Goal: Task Accomplishment & Management: Use online tool/utility

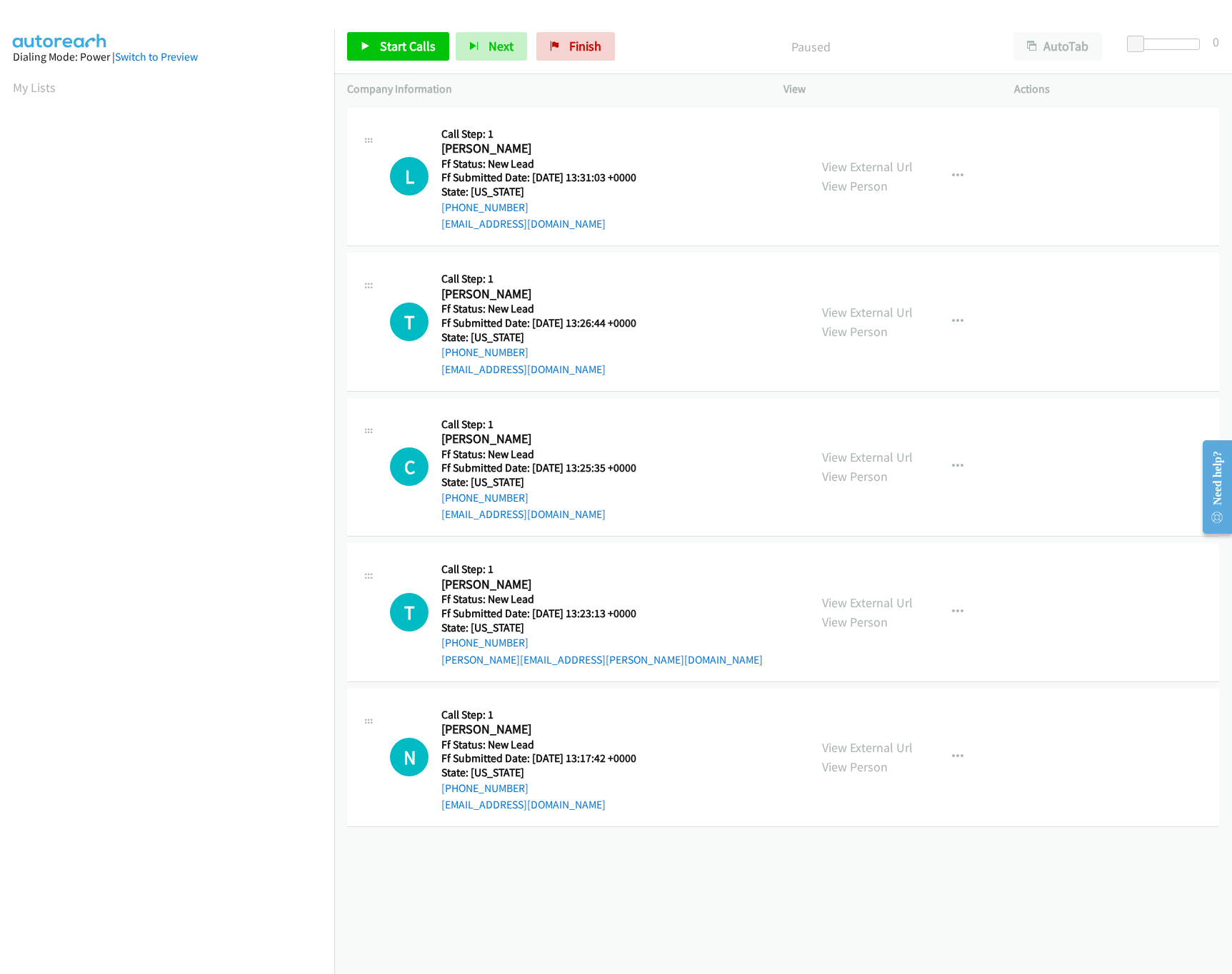
scroll to position [0, 5]
click at [833, 171] on link "View External Url" at bounding box center [867, 167] width 91 height 16
click at [954, 166] on button "button" at bounding box center [957, 176] width 39 height 29
click at [863, 272] on link "Skip Call" at bounding box center [881, 270] width 190 height 29
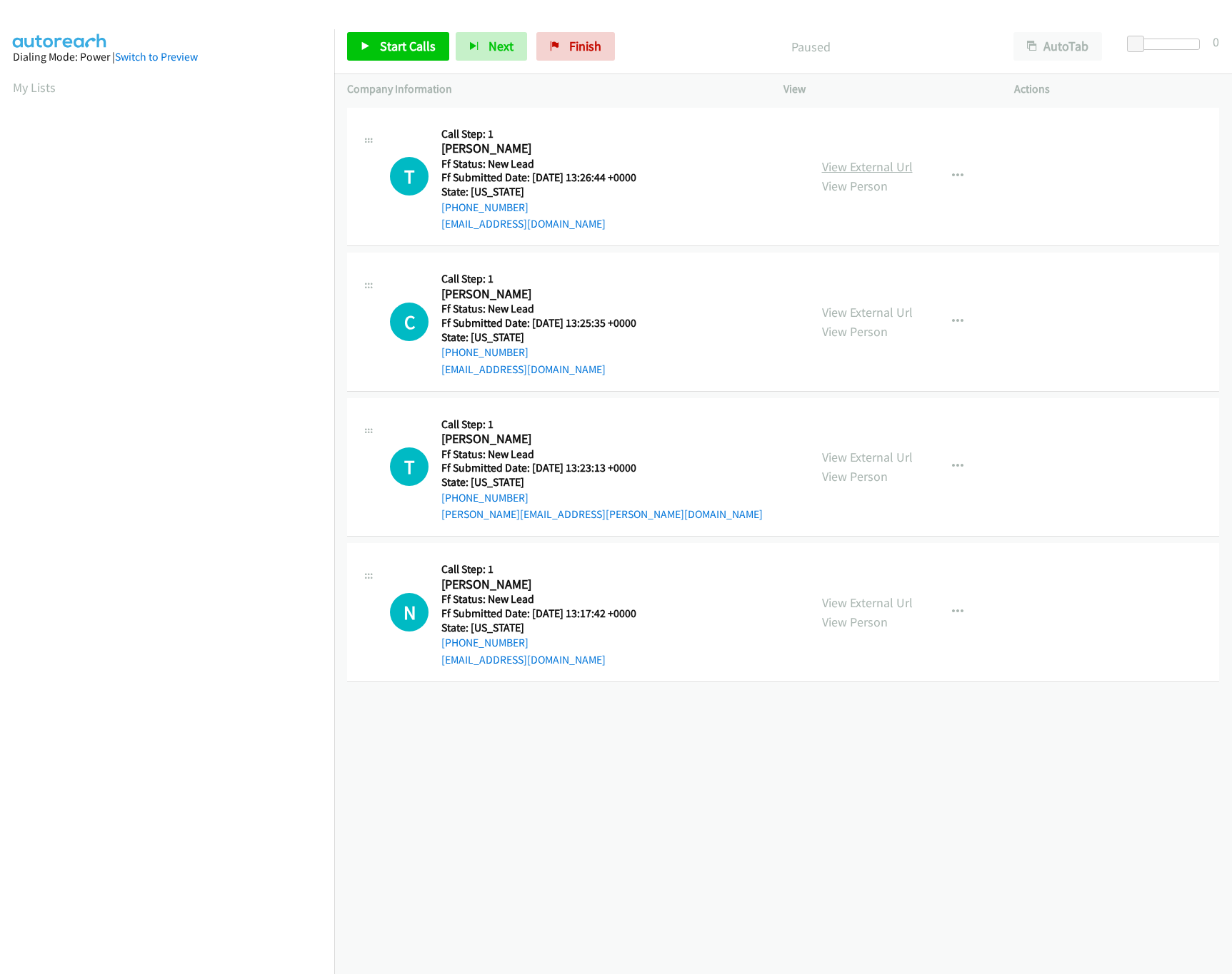
click at [840, 159] on link "View External Url" at bounding box center [867, 167] width 91 height 16
drag, startPoint x: 379, startPoint y: 39, endPoint x: 425, endPoint y: 65, distance: 52.8
click at [382, 39] on span "Start Calls" at bounding box center [408, 46] width 56 height 16
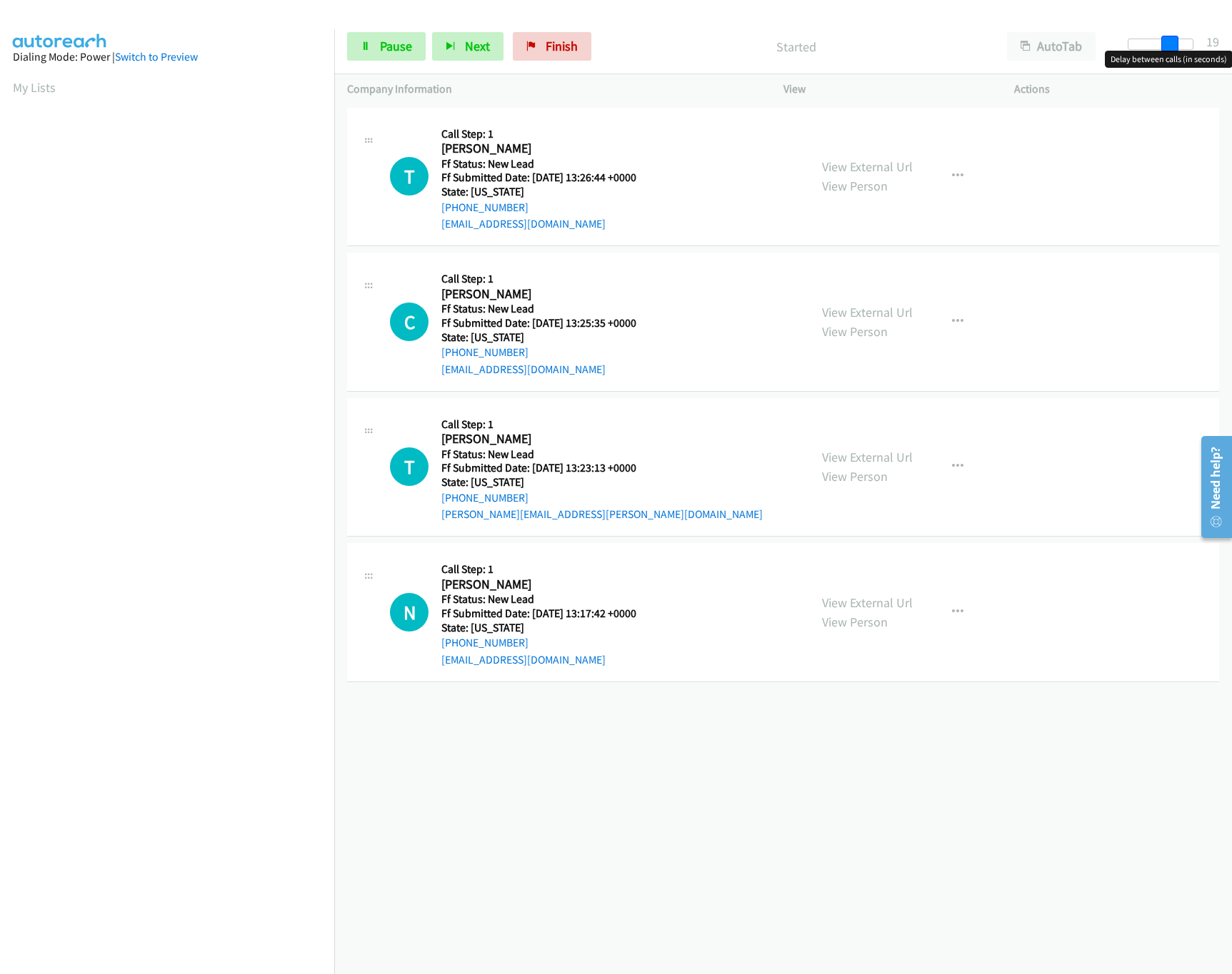
drag, startPoint x: 1133, startPoint y: 45, endPoint x: 1173, endPoint y: 65, distance: 44.7
click at [1173, 65] on body "Start Calls Pause Next Finish Started AutoTab AutoTab 19 Company Information In…" at bounding box center [616, 33] width 1232 height 68
click at [822, 313] on link "View External Url" at bounding box center [867, 312] width 91 height 16
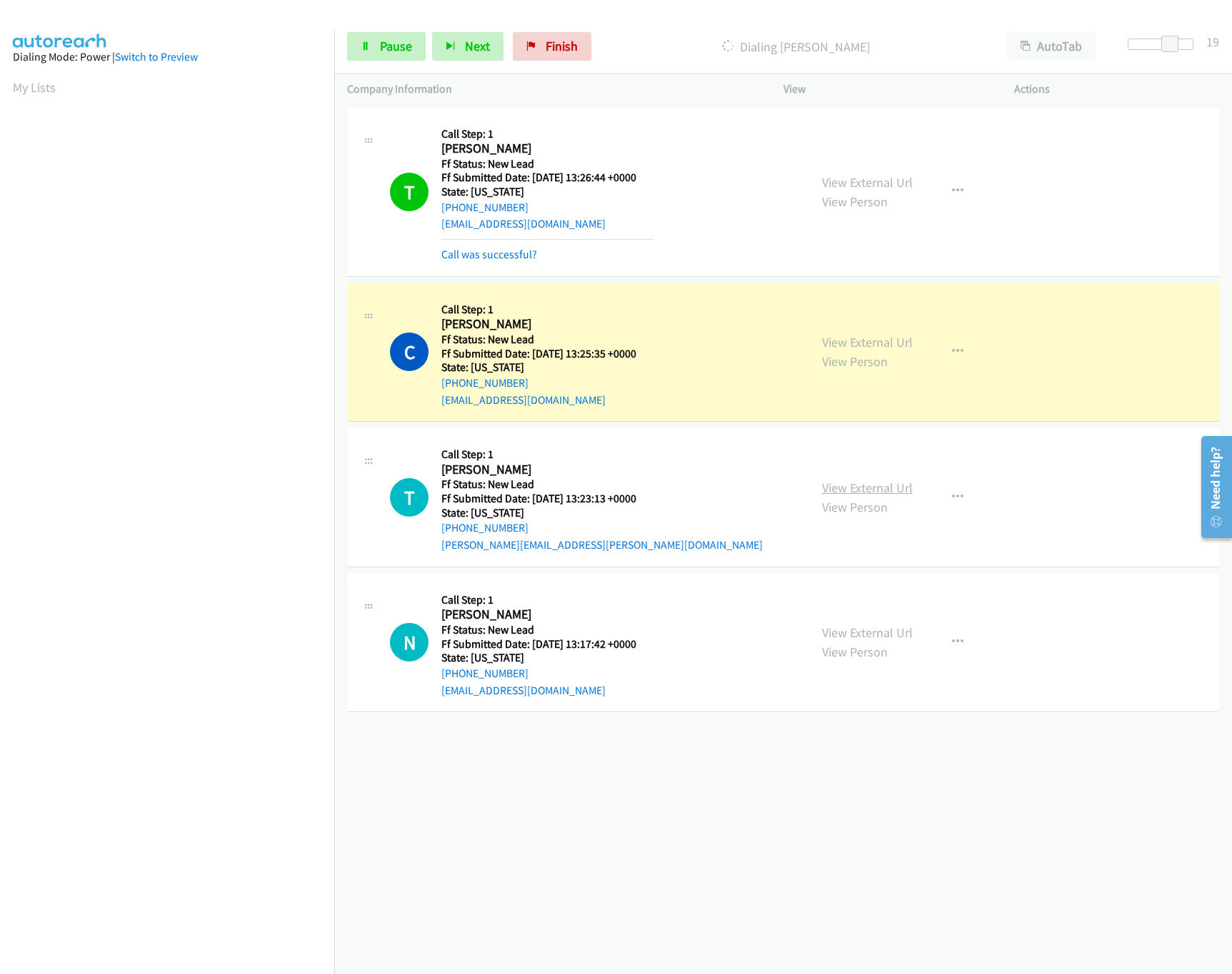
click at [901, 493] on link "View External Url" at bounding box center [867, 488] width 91 height 16
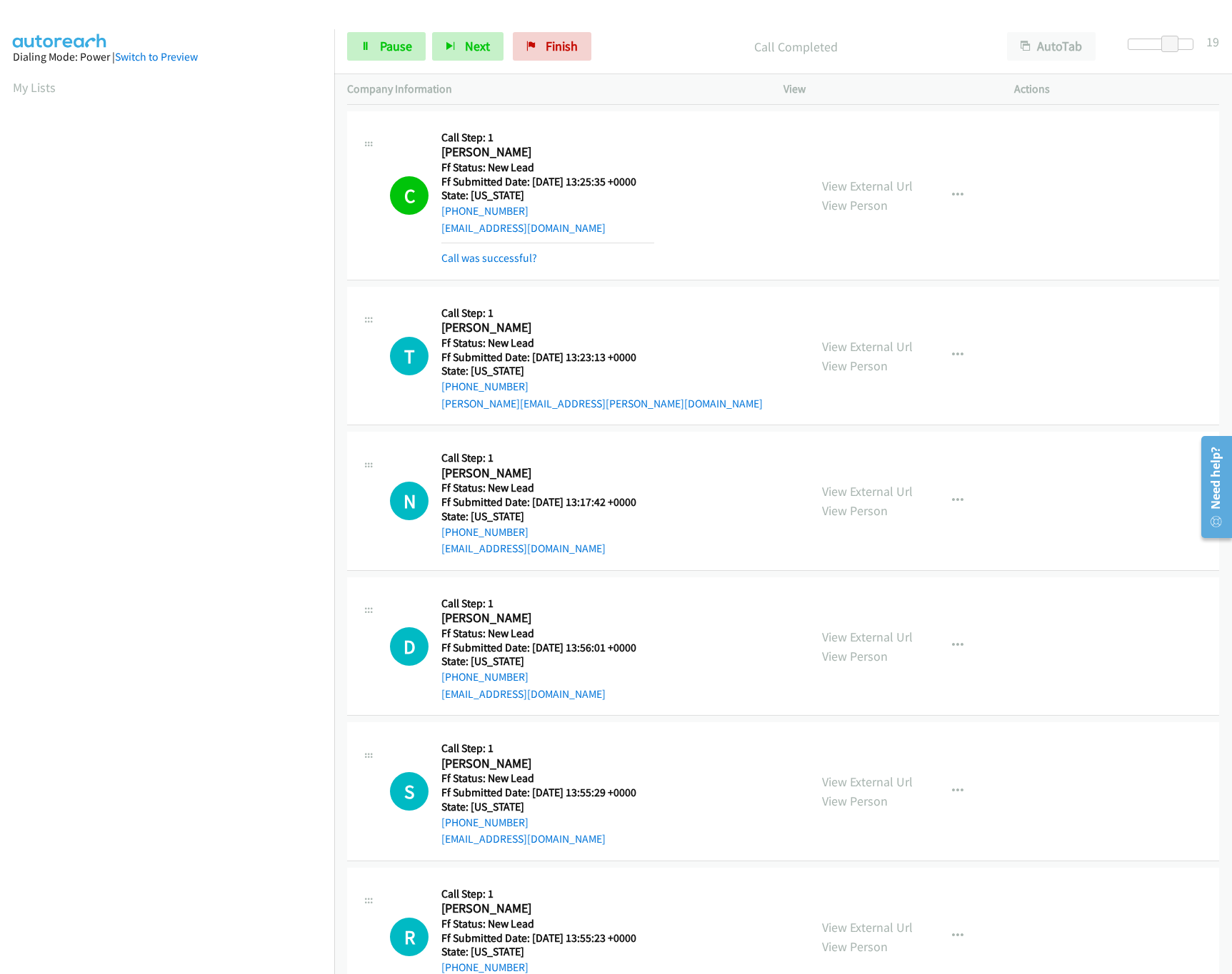
scroll to position [233, 0]
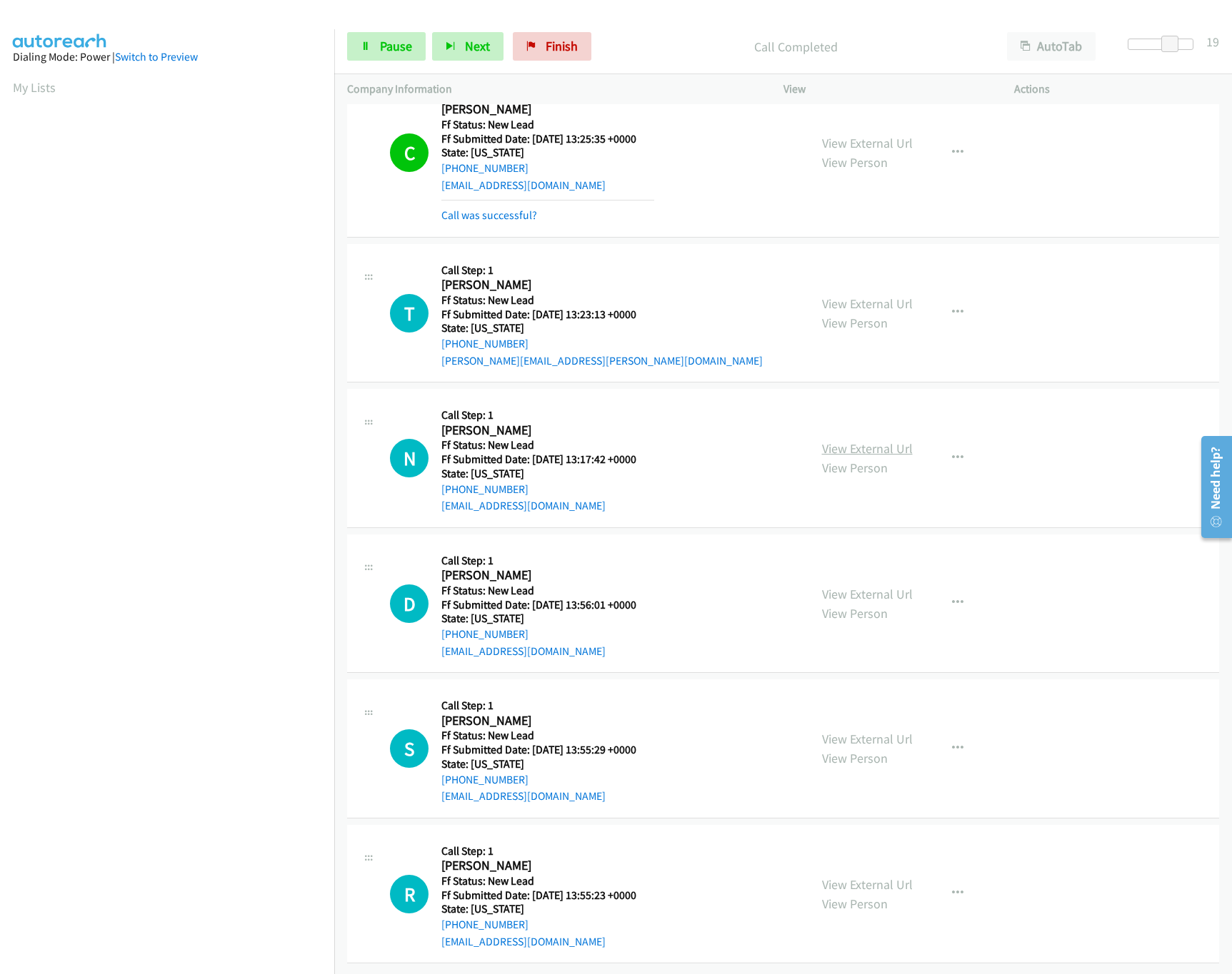
click at [884, 440] on link "View External Url" at bounding box center [867, 448] width 91 height 16
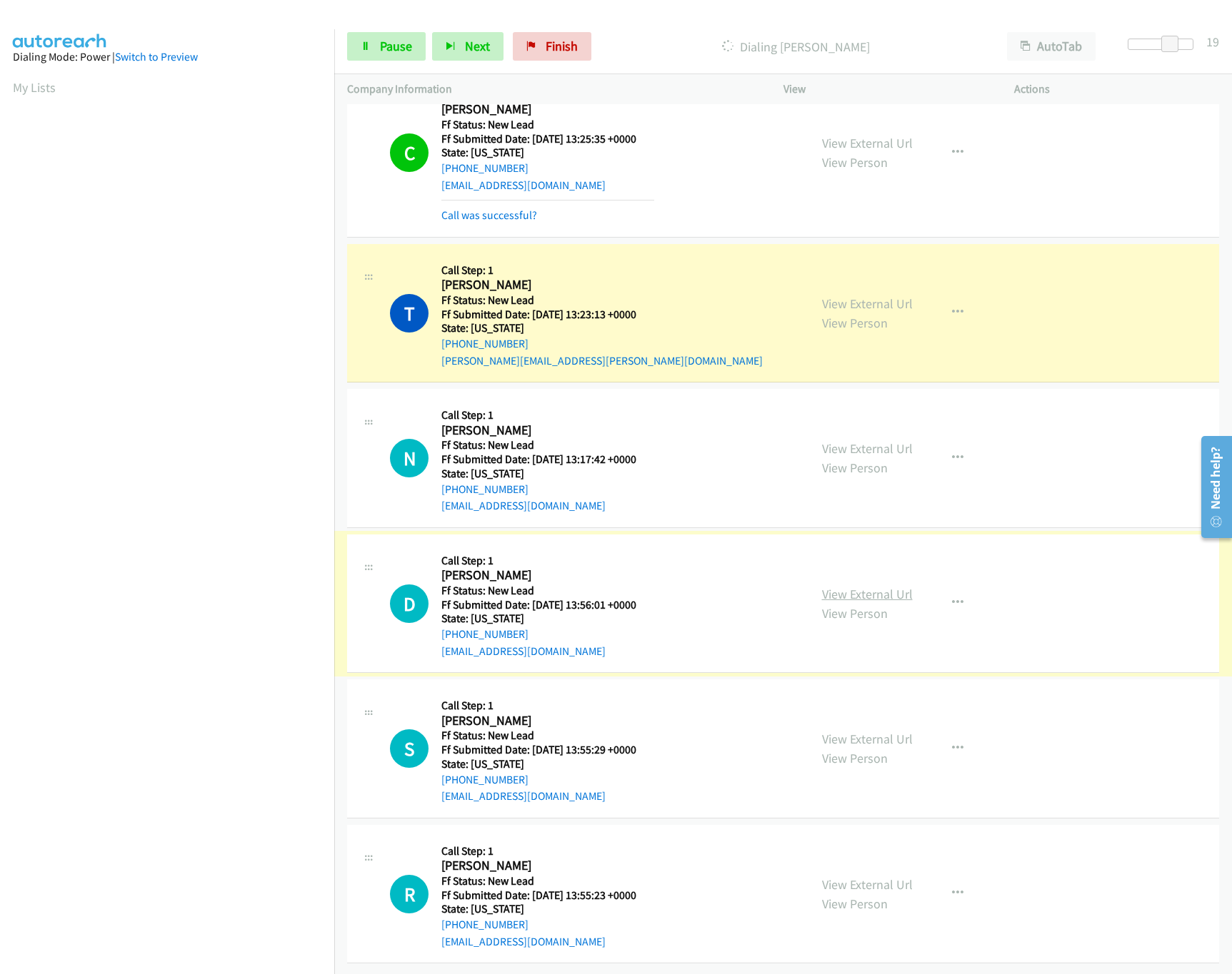
click at [867, 586] on link "View External Url" at bounding box center [867, 594] width 91 height 16
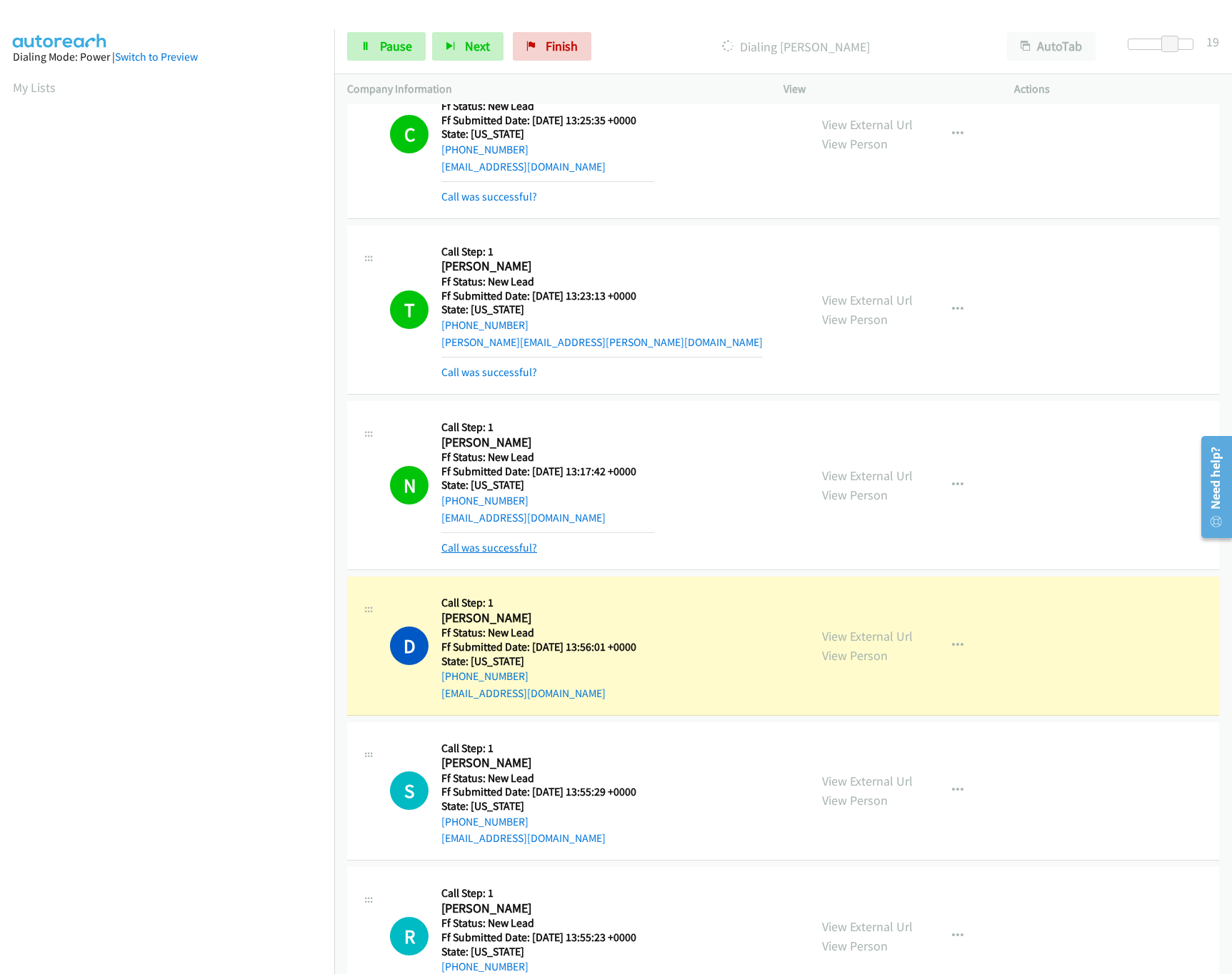
click at [519, 550] on link "Call was successful?" at bounding box center [489, 547] width 95 height 14
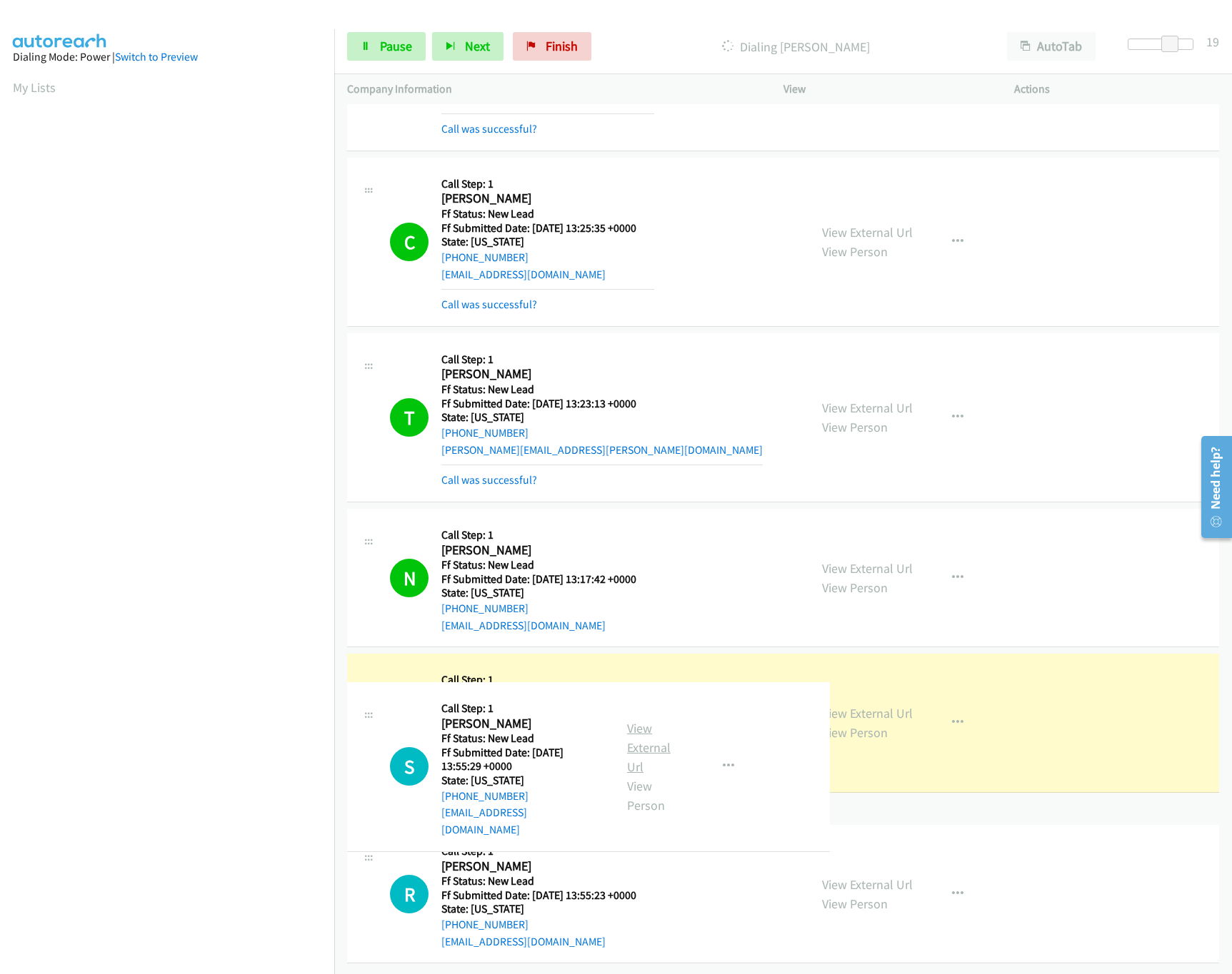
scroll to position [264, 0]
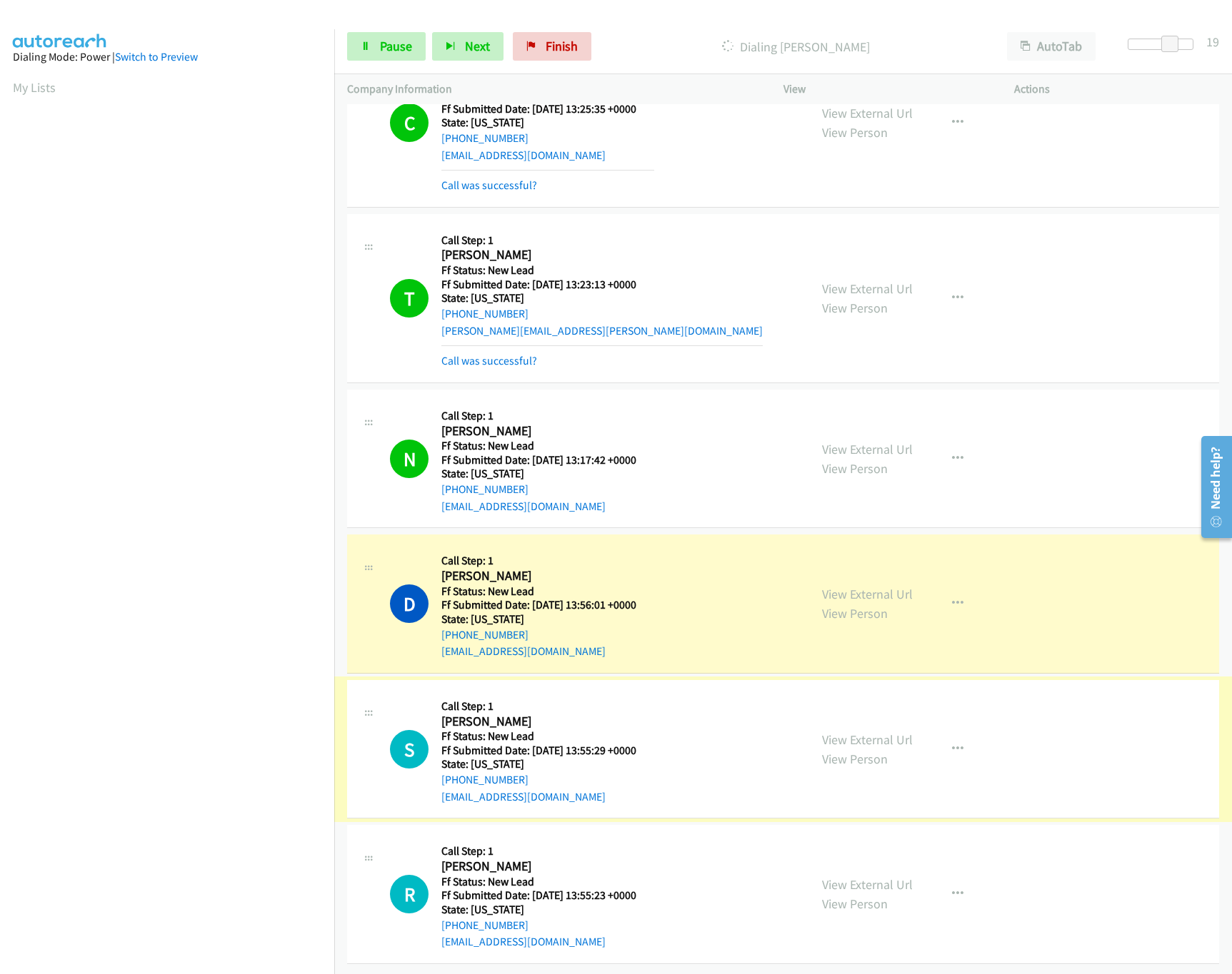
click at [851, 732] on link "View External Url" at bounding box center [867, 740] width 91 height 16
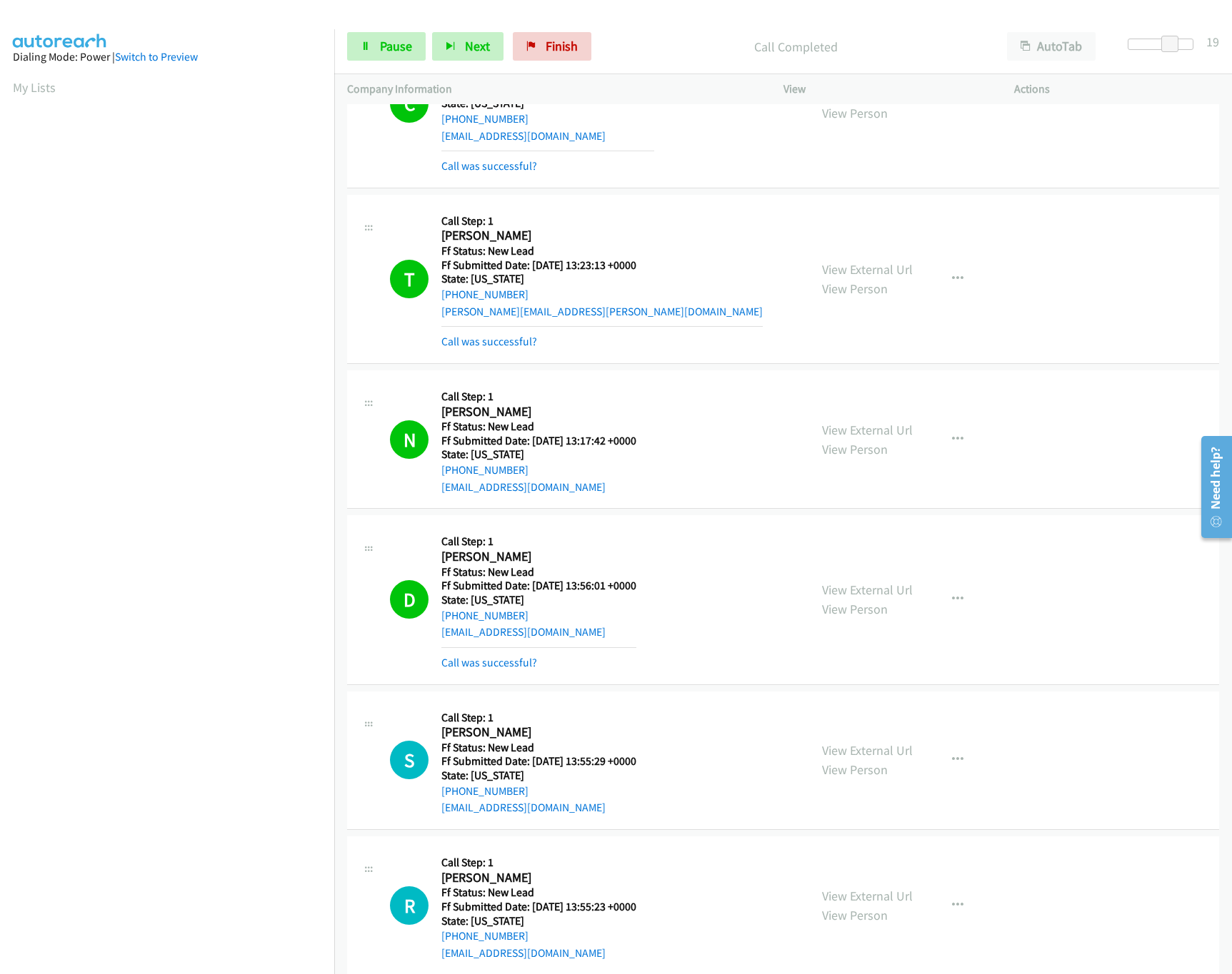
scroll to position [692, 0]
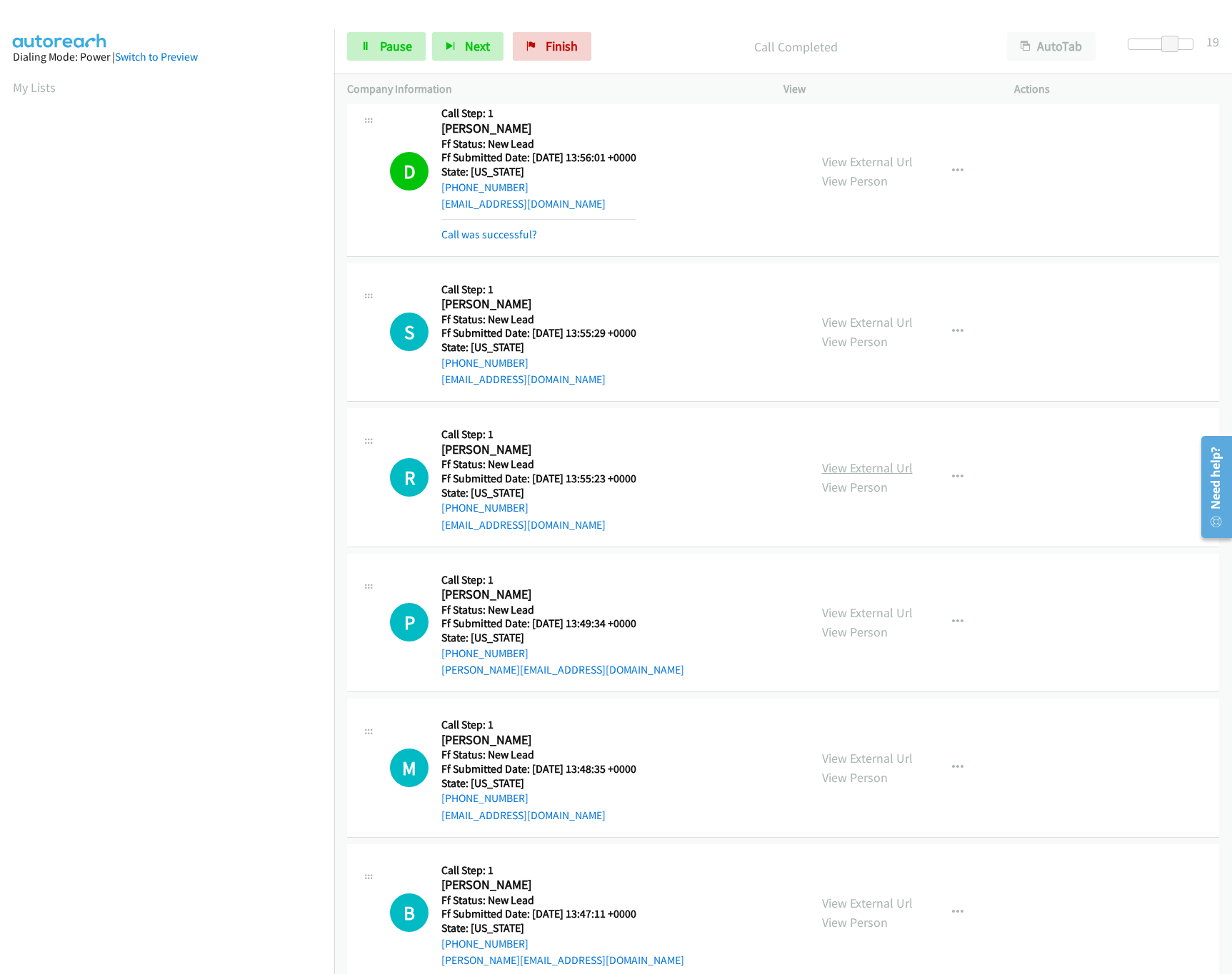
click at [865, 466] on link "View External Url" at bounding box center [867, 468] width 91 height 16
click at [863, 609] on link "View External Url" at bounding box center [867, 613] width 91 height 16
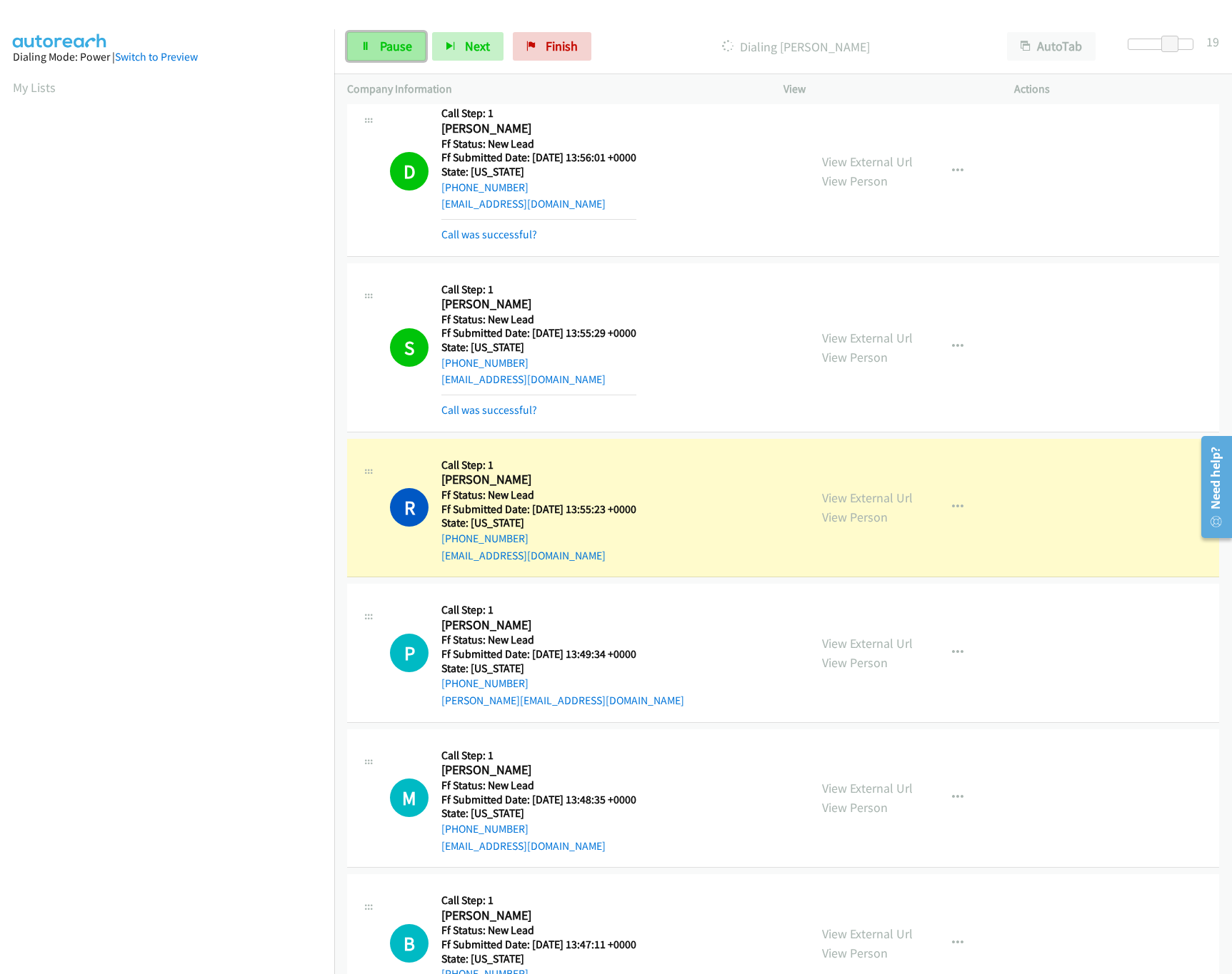
click at [371, 43] on link "Pause" at bounding box center [385, 47] width 78 height 29
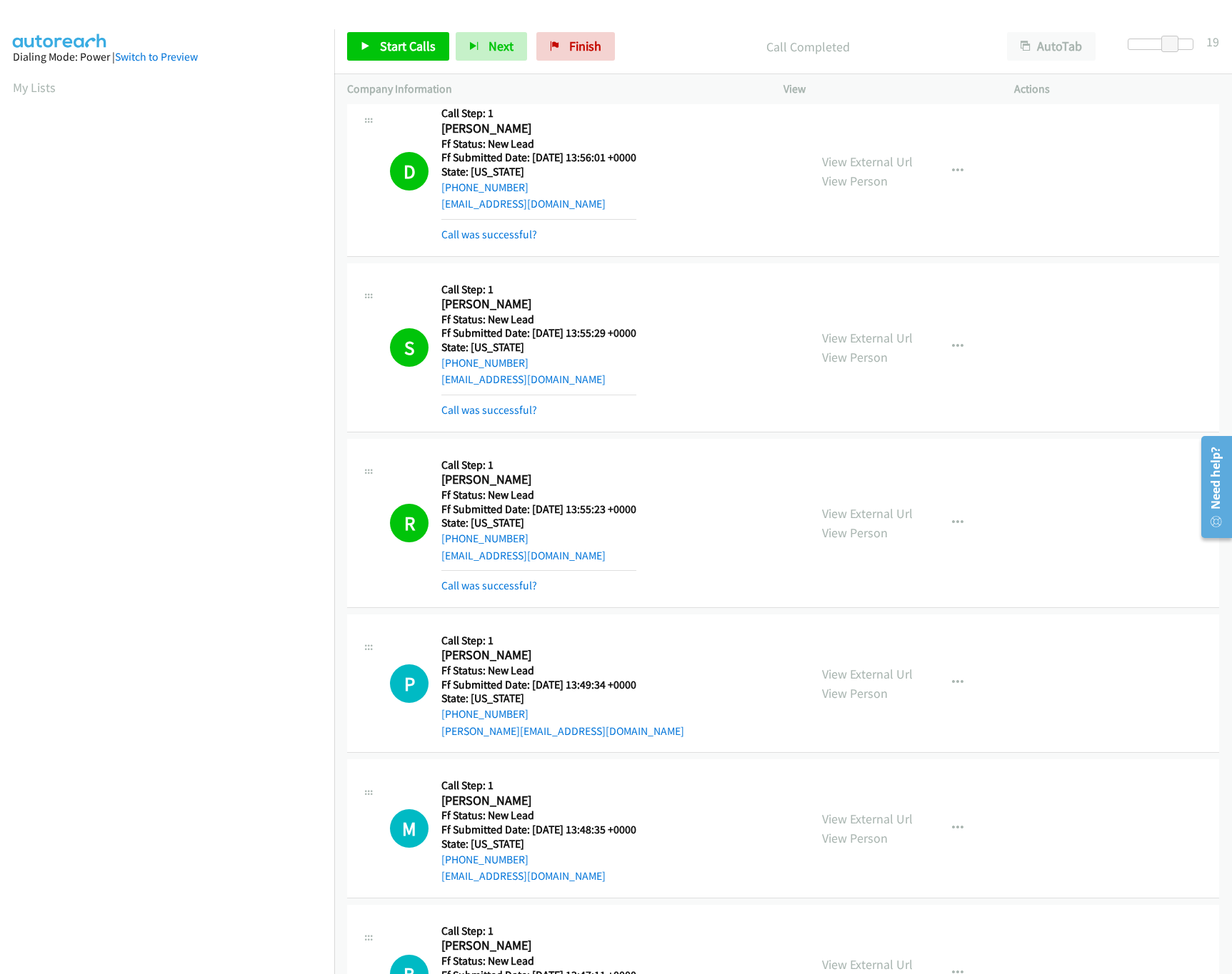
drag, startPoint x: 476, startPoint y: 585, endPoint x: 467, endPoint y: 581, distance: 9.8
click at [505, 589] on link "Call was successful?" at bounding box center [489, 585] width 95 height 14
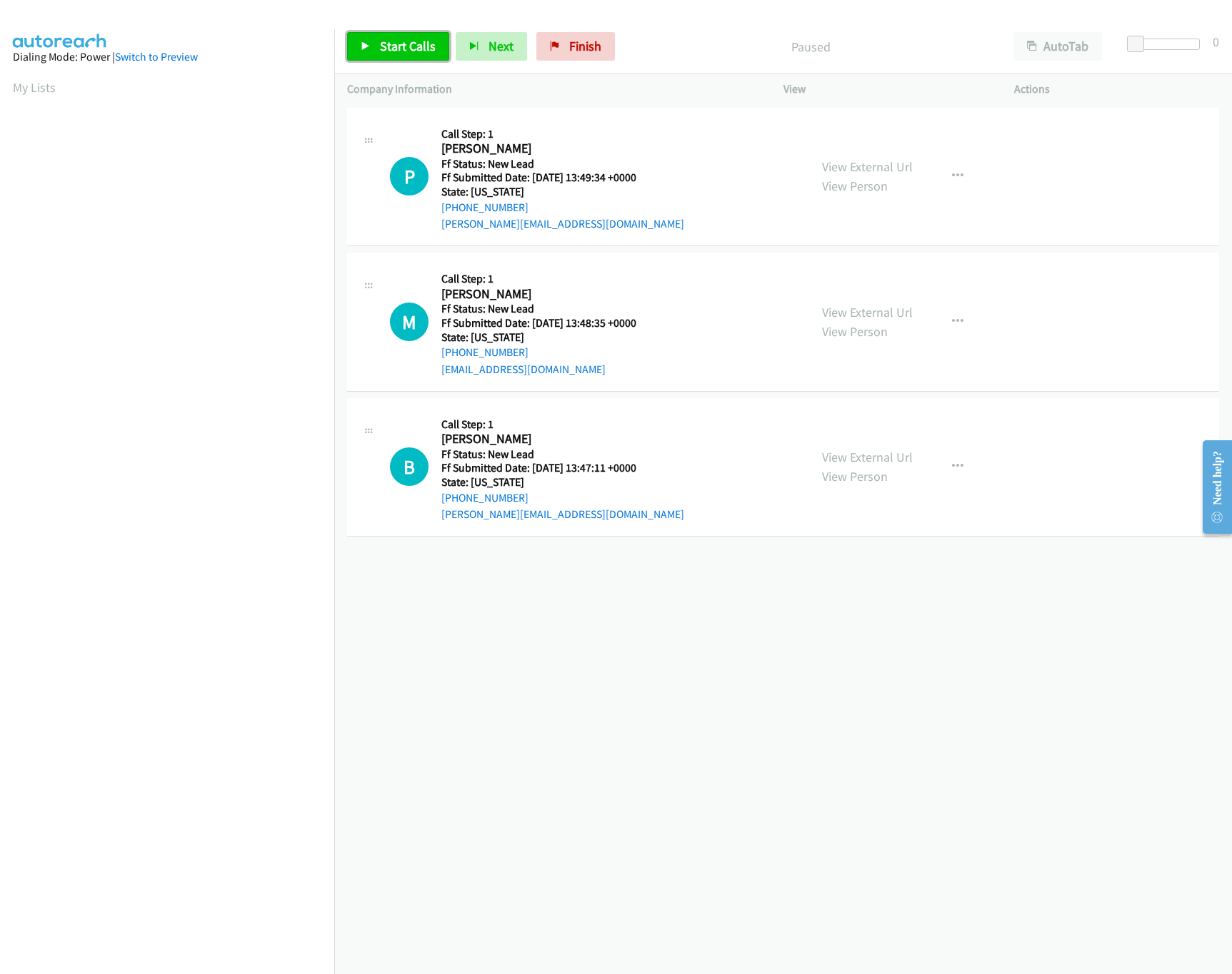
click at [374, 39] on link "Start Calls" at bounding box center [397, 47] width 102 height 29
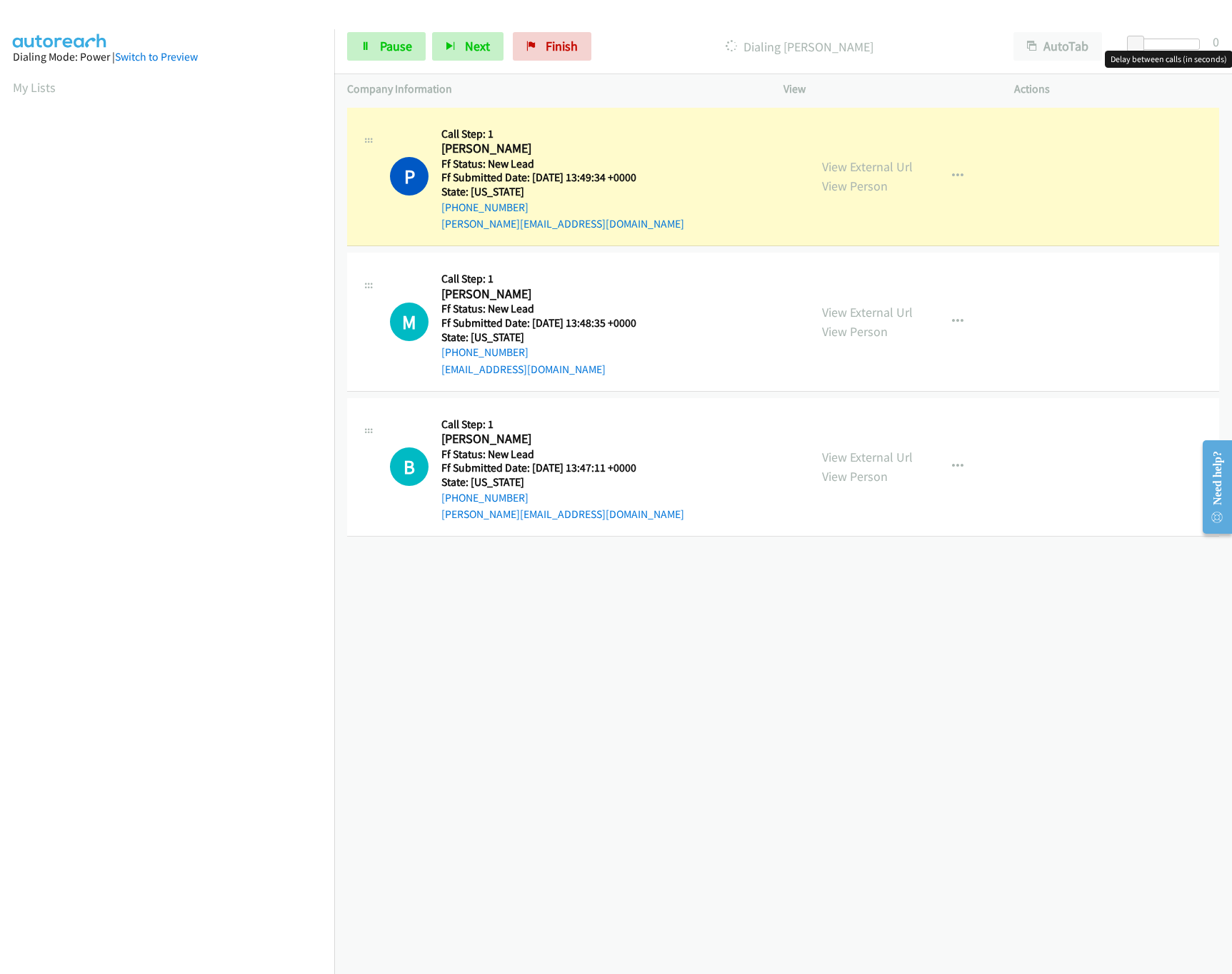
click at [1168, 40] on div at bounding box center [1166, 44] width 66 height 12
click at [1148, 41] on div at bounding box center [1160, 44] width 66 height 12
click at [896, 301] on div "View External Url View Person View External Url Email Schedule/Manage Callback …" at bounding box center [930, 321] width 243 height 113
click at [890, 315] on link "View External Url" at bounding box center [867, 312] width 91 height 16
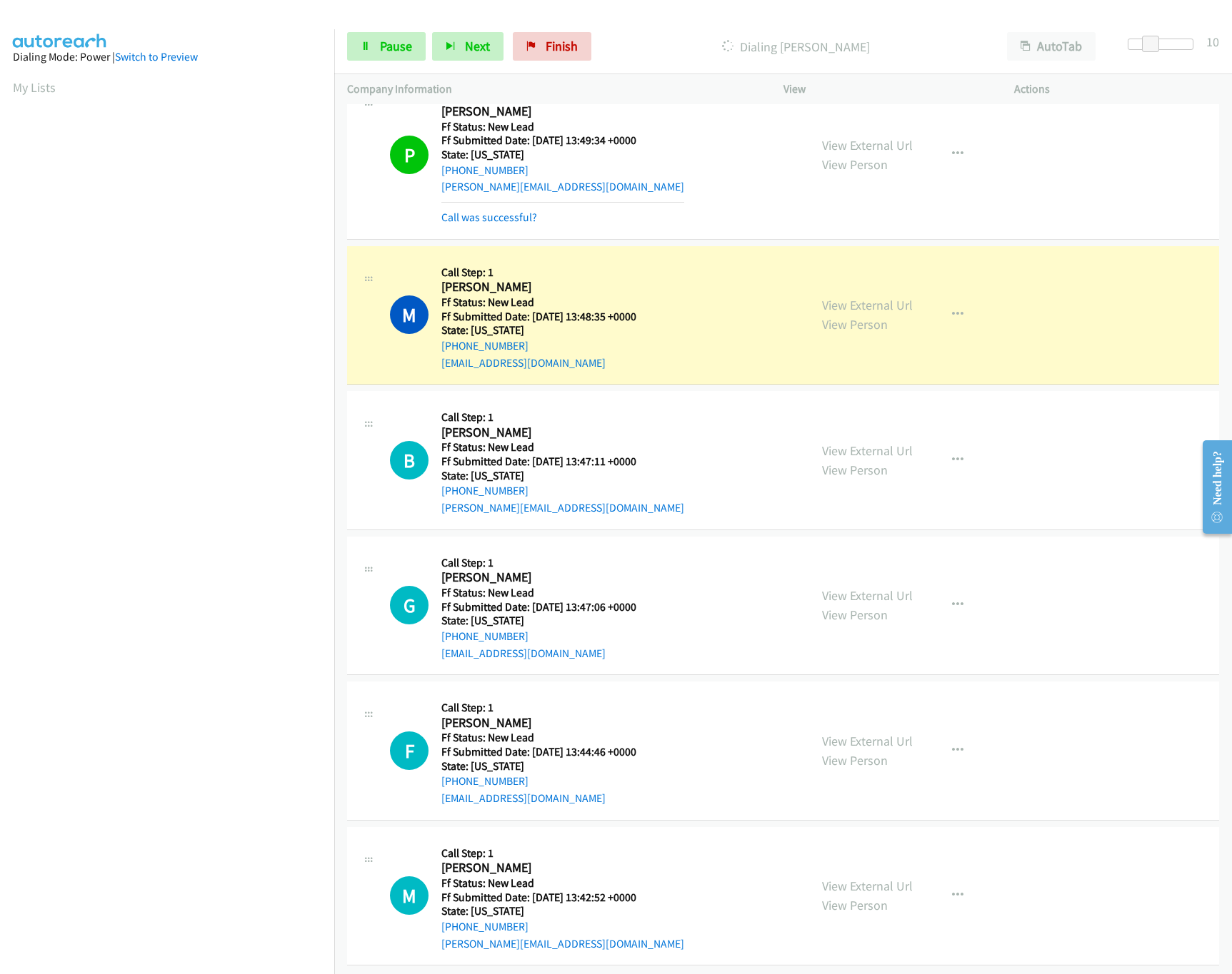
scroll to position [57, 0]
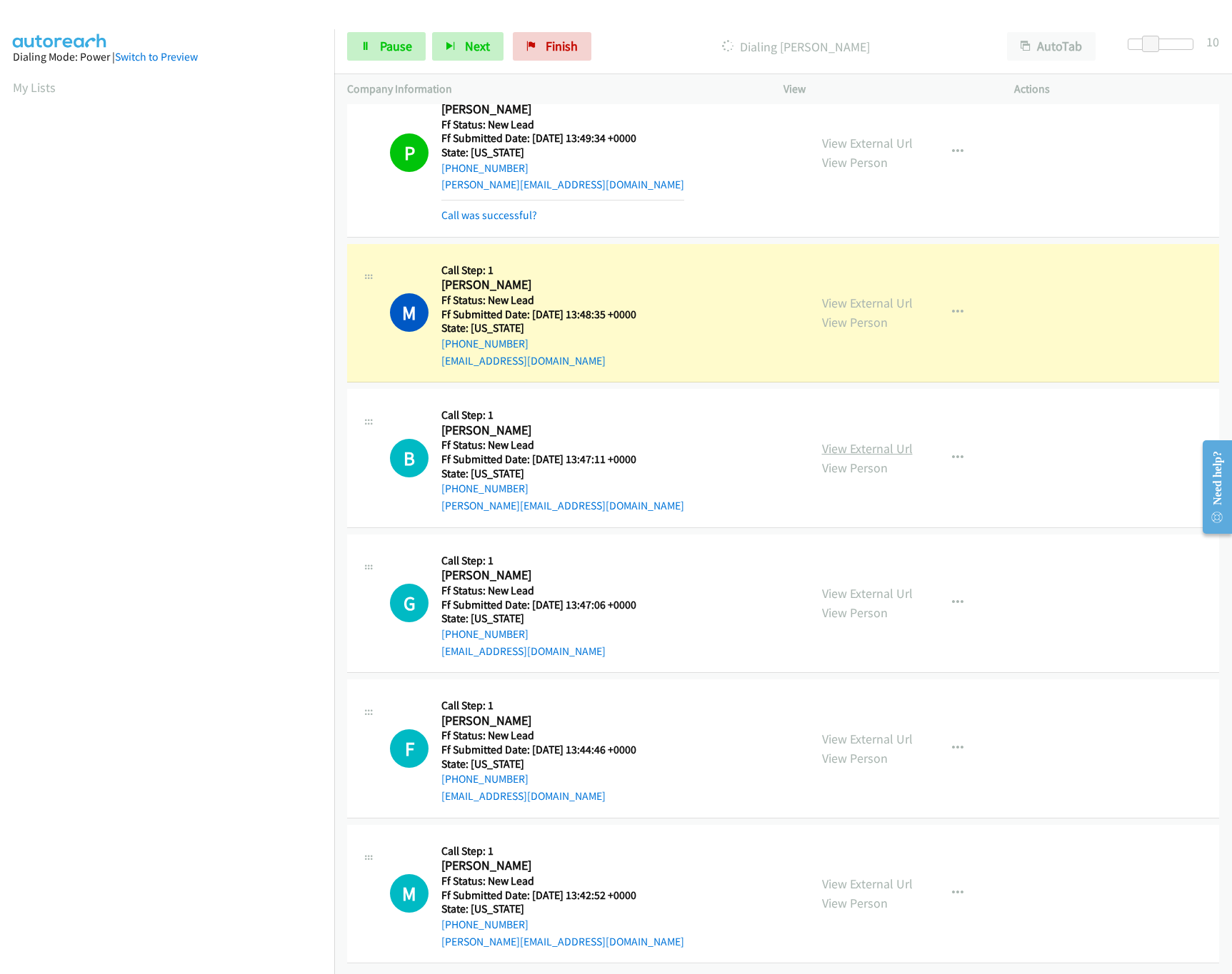
click at [881, 440] on link "View External Url" at bounding box center [867, 448] width 91 height 16
click at [183, 834] on nav "Dialing Mode: Power | Switch to Preview My Lists" at bounding box center [168, 517] width 335 height 974
click at [394, 51] on span "Pause" at bounding box center [396, 46] width 32 height 16
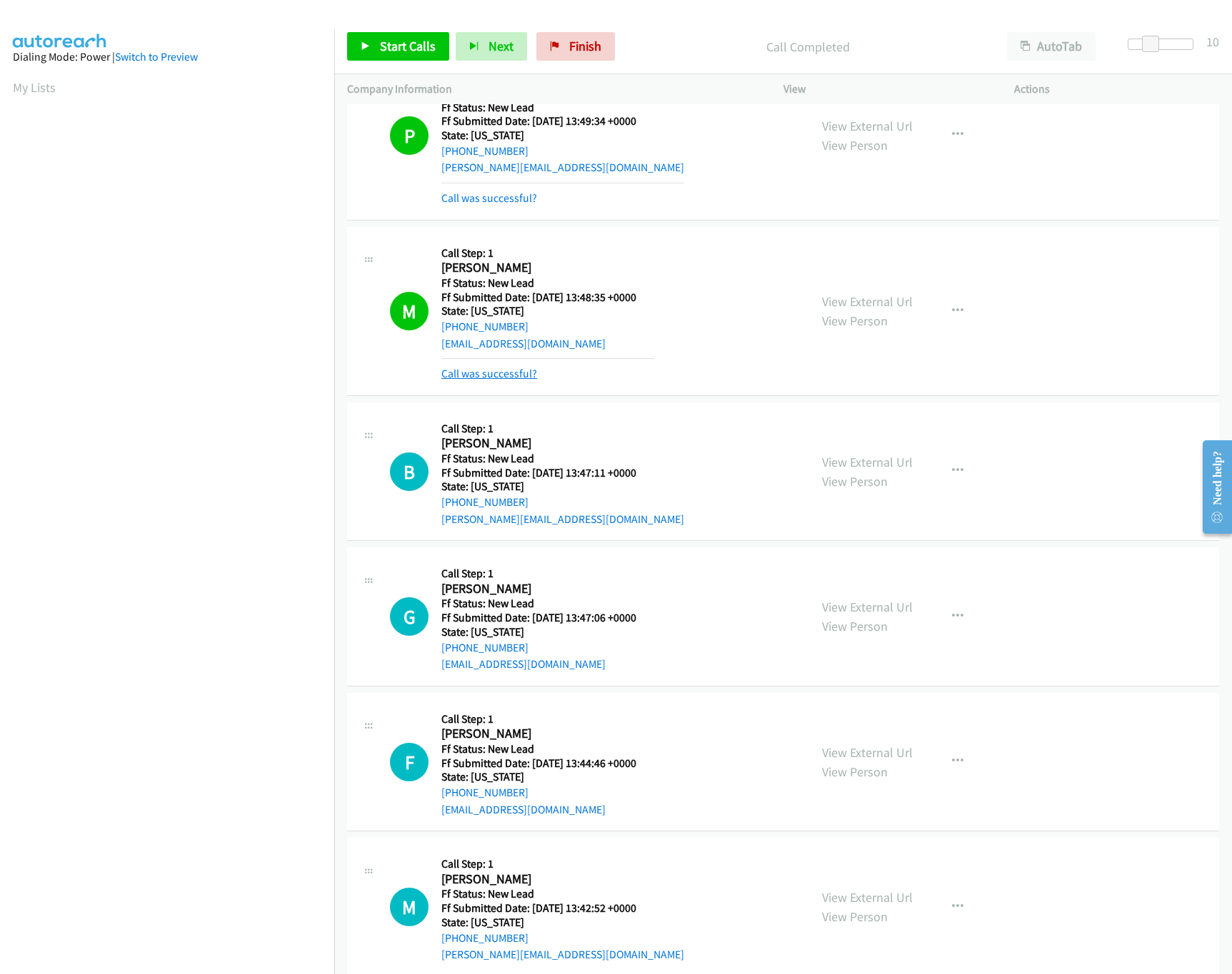
click at [480, 374] on link "Call was successful?" at bounding box center [489, 373] width 95 height 14
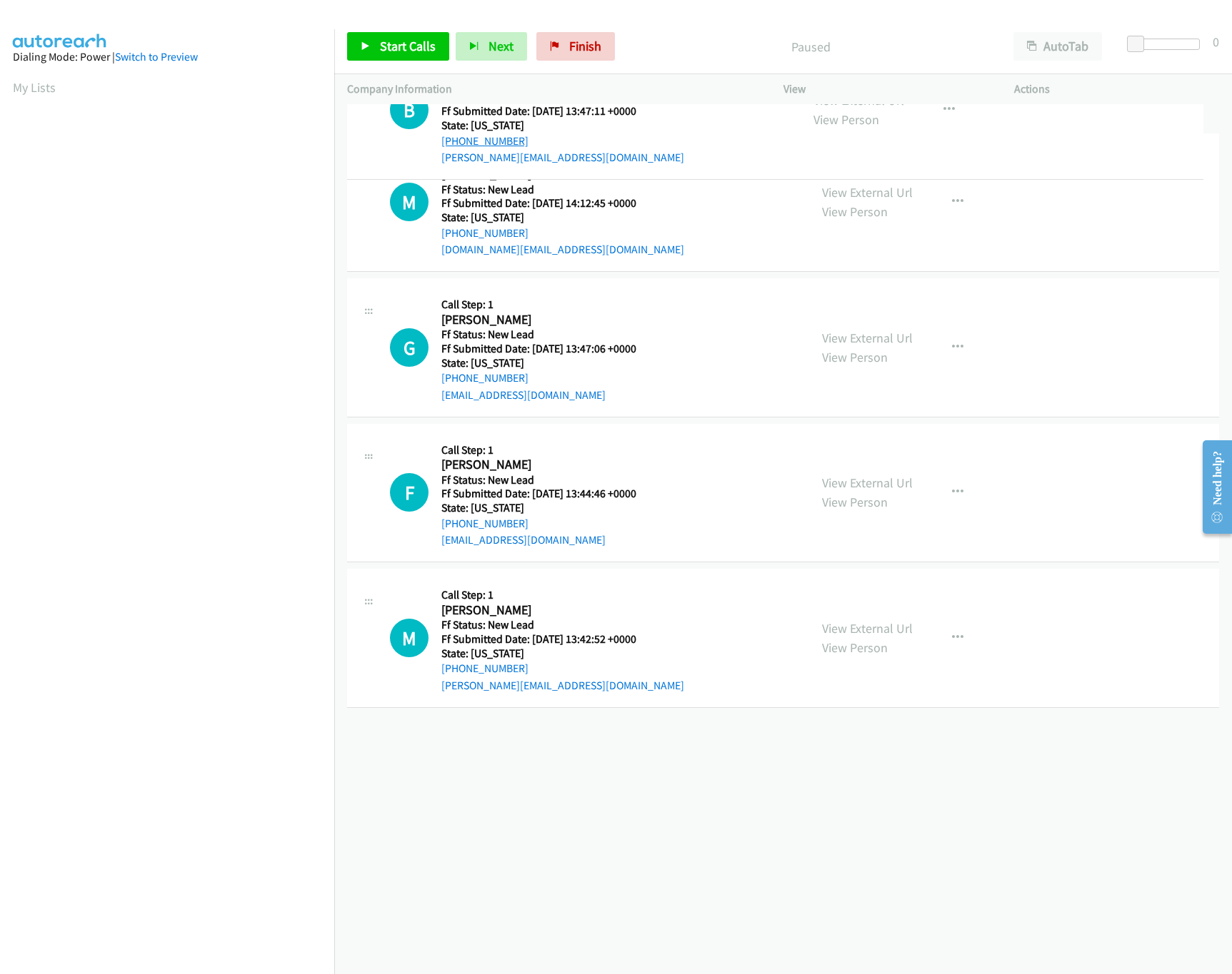
drag, startPoint x: 495, startPoint y: 347, endPoint x: 510, endPoint y: 129, distance: 218.5
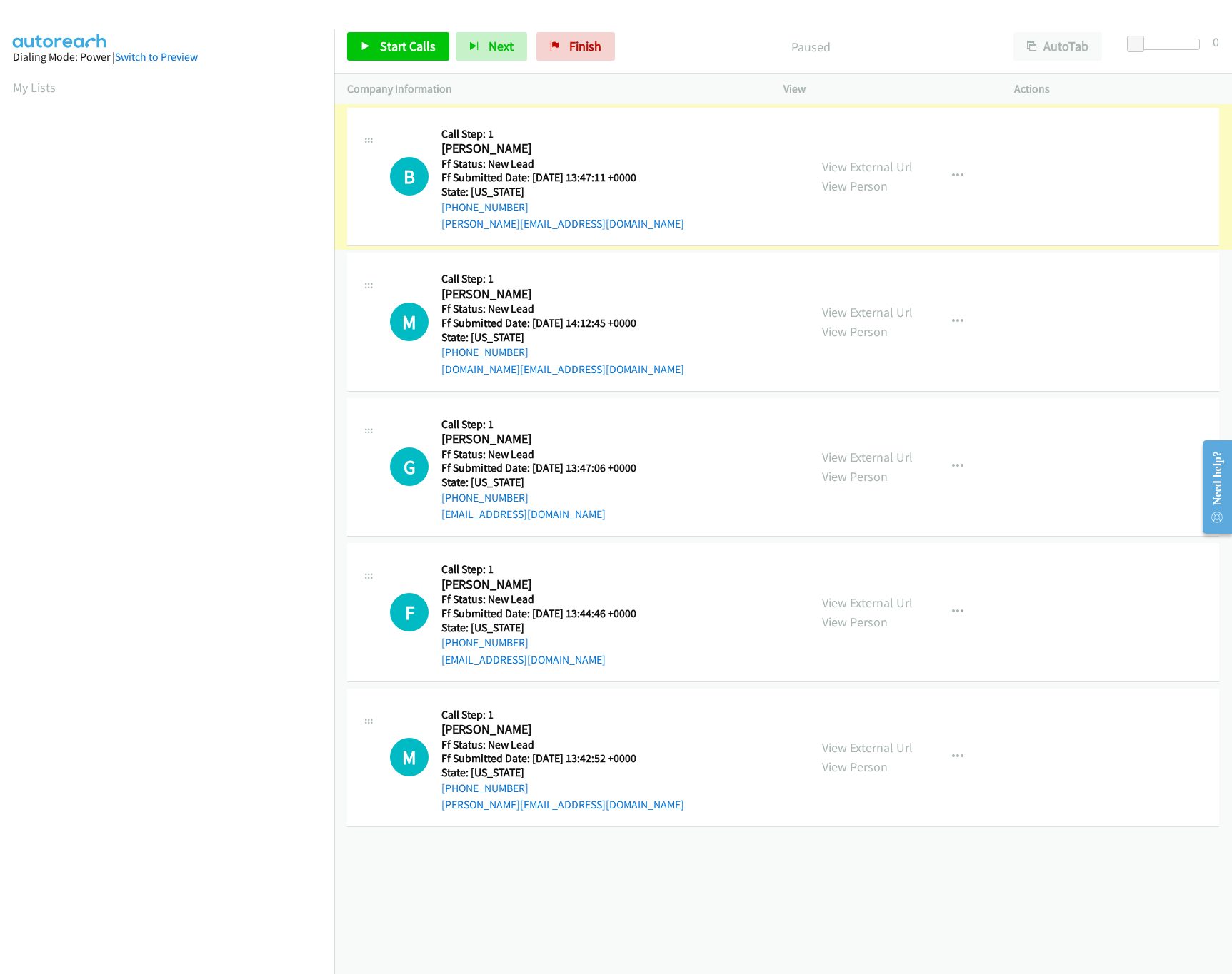
drag, startPoint x: 390, startPoint y: 19, endPoint x: 390, endPoint y: 34, distance: 15.0
click at [390, 19] on div "Start Calls Pause Next Finish Paused AutoTab AutoTab 0" at bounding box center [783, 46] width 898 height 55
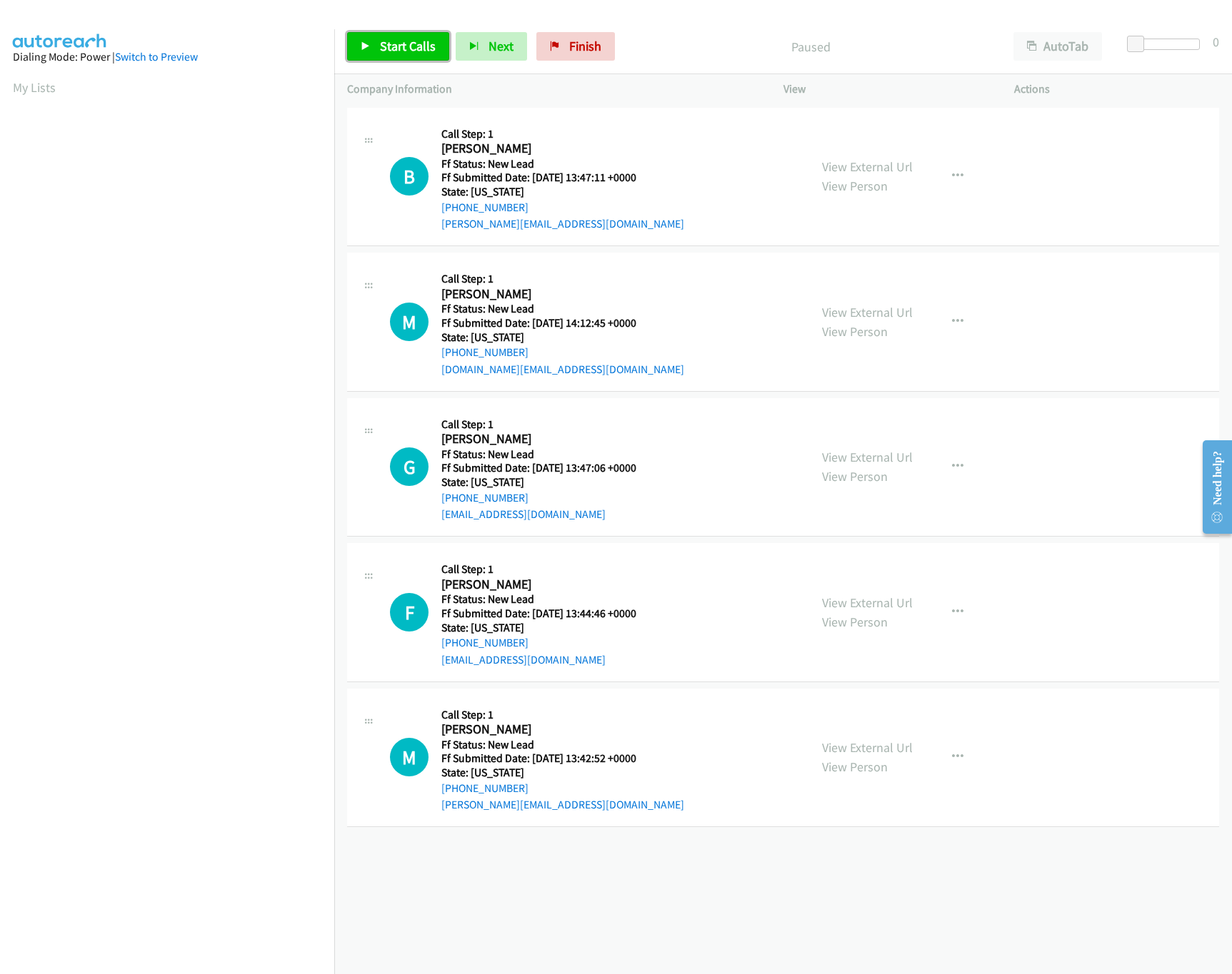
click at [390, 35] on link "Start Calls" at bounding box center [397, 47] width 102 height 29
click at [833, 309] on link "View External Url" at bounding box center [867, 312] width 91 height 16
click at [845, 455] on link "View External Url" at bounding box center [867, 457] width 91 height 16
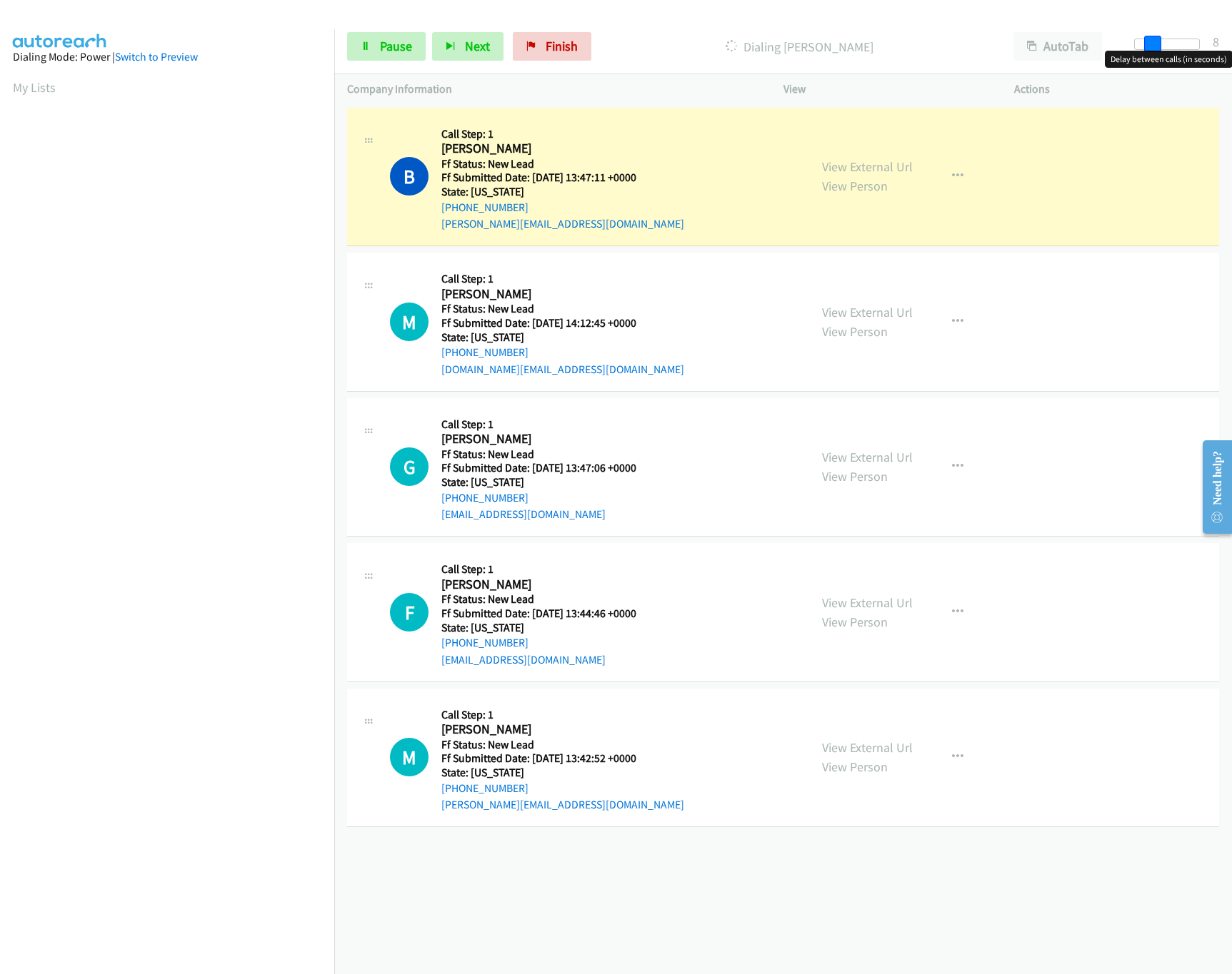
drag, startPoint x: 1140, startPoint y: 47, endPoint x: 1162, endPoint y: 47, distance: 22.0
click at [1162, 47] on div at bounding box center [1166, 44] width 66 height 12
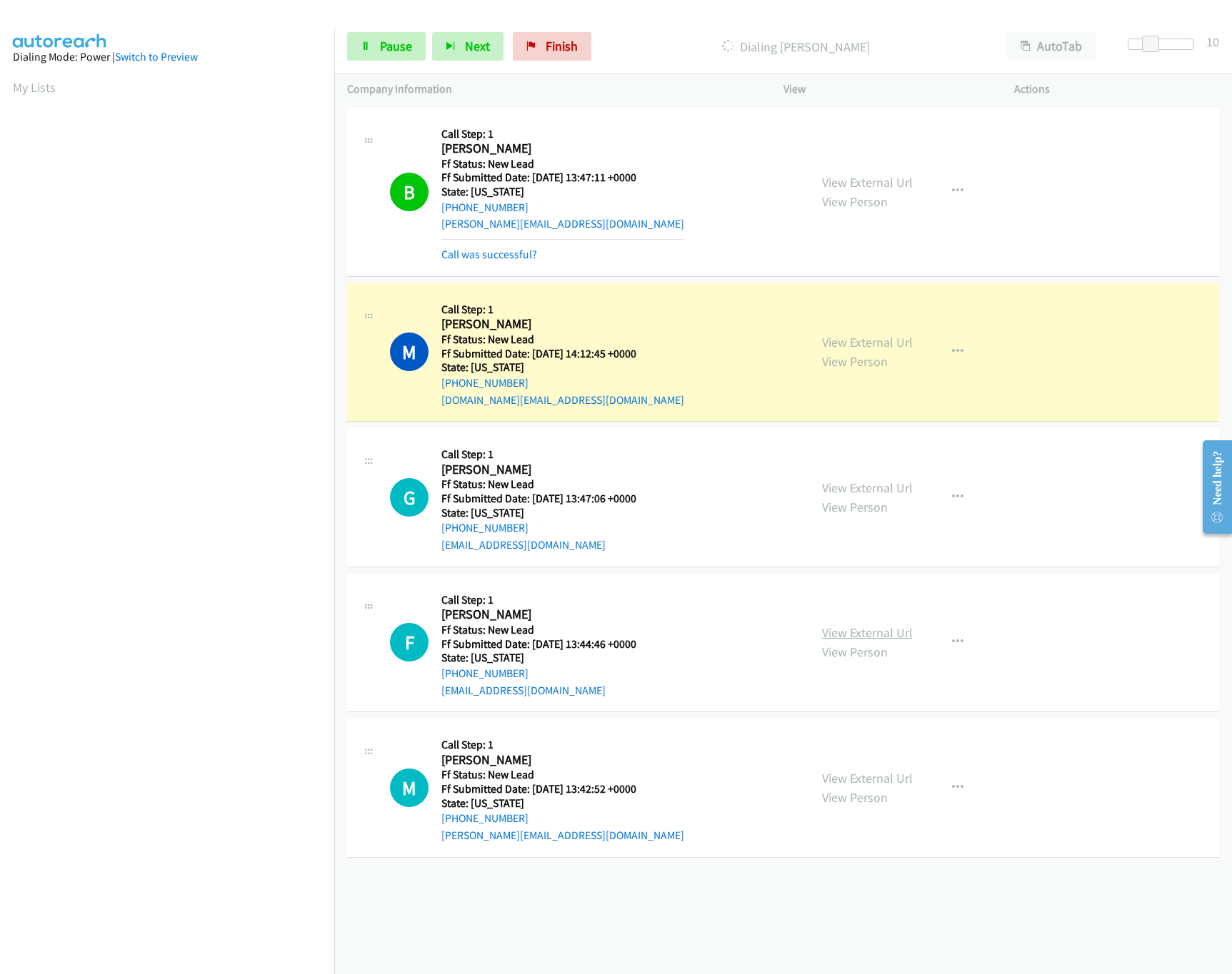
click at [885, 632] on link "View External Url" at bounding box center [867, 633] width 91 height 16
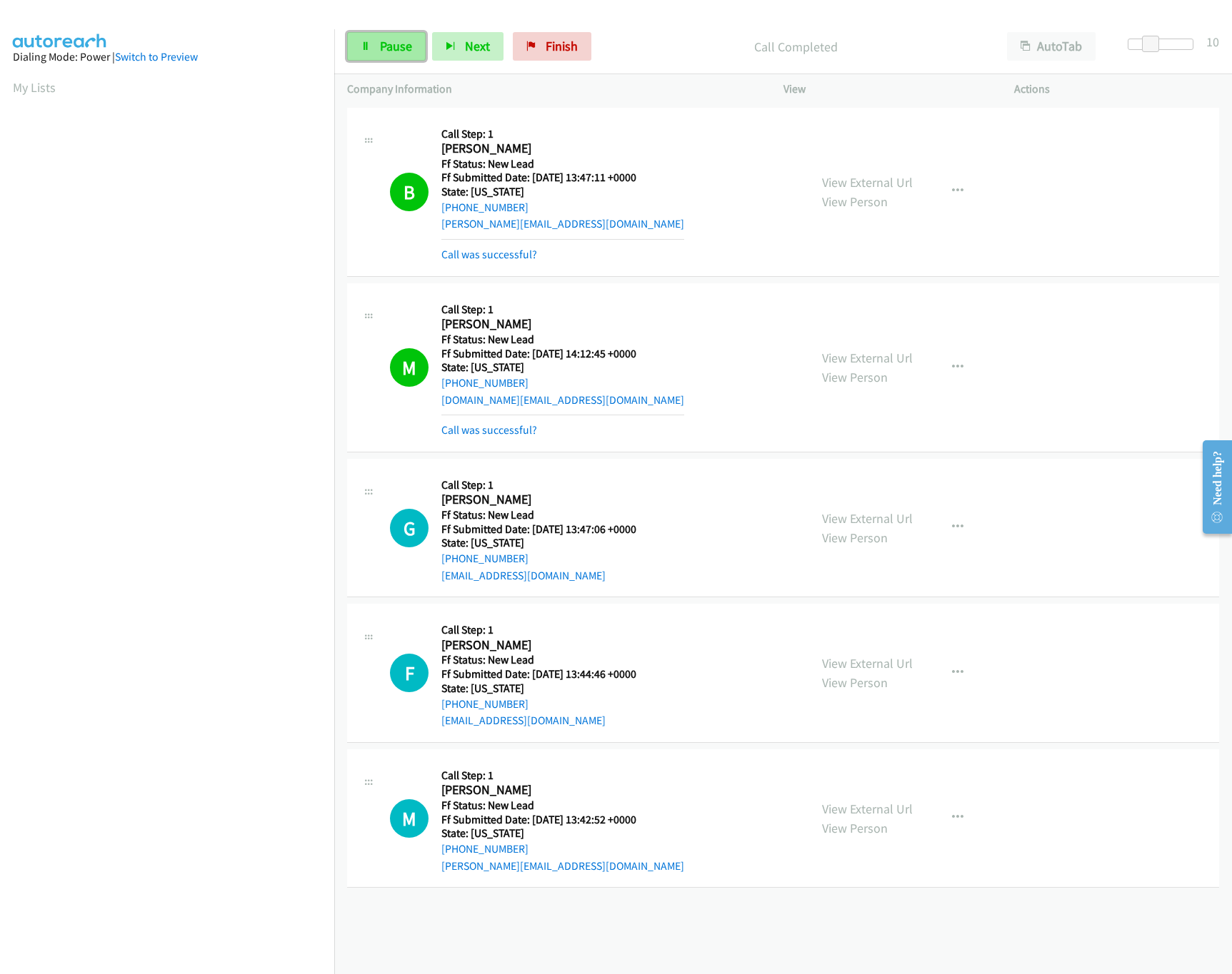
click at [373, 50] on link "Pause" at bounding box center [385, 47] width 78 height 29
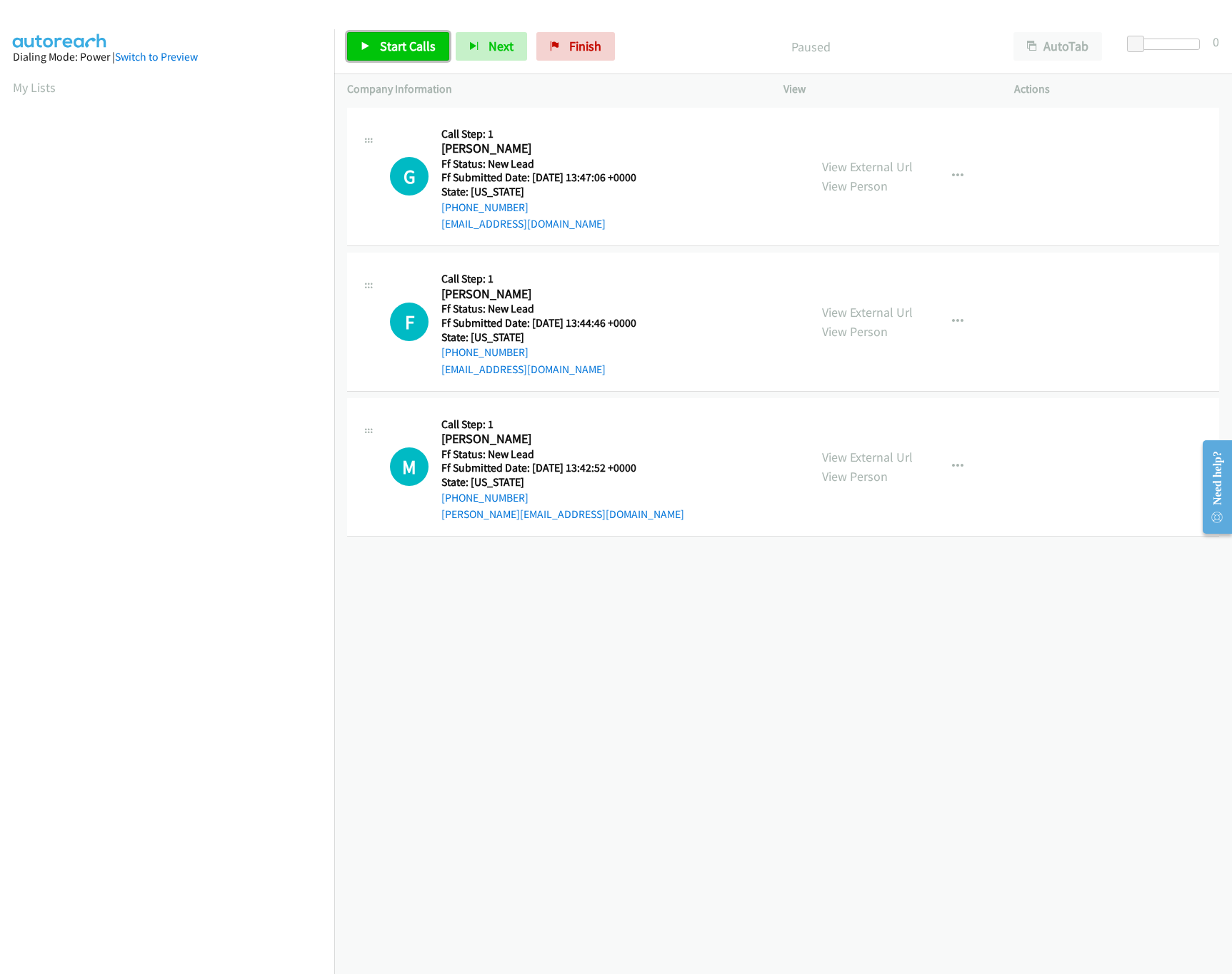
click at [390, 50] on span "Start Calls" at bounding box center [408, 46] width 56 height 16
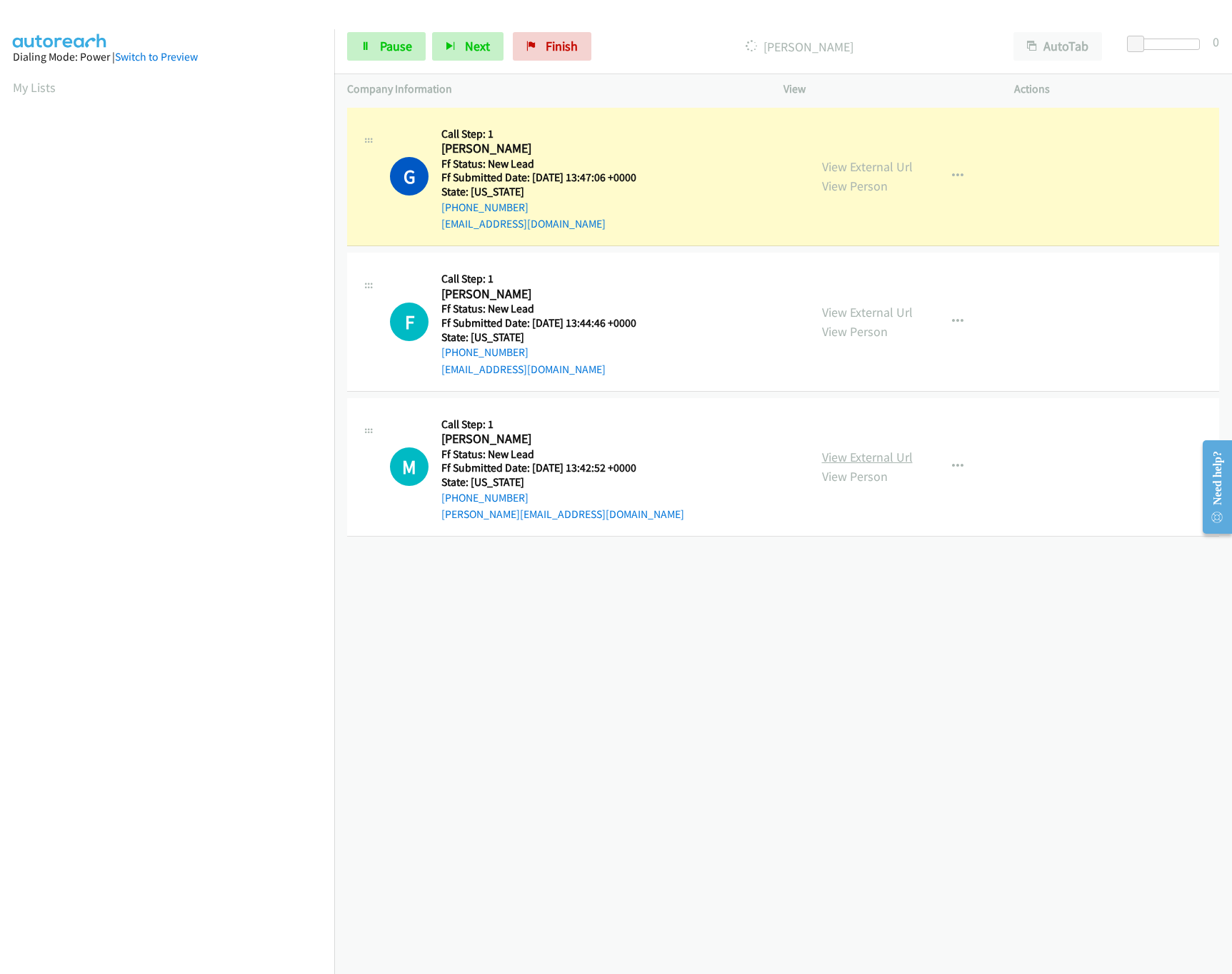
click at [866, 458] on link "View External Url" at bounding box center [867, 457] width 91 height 16
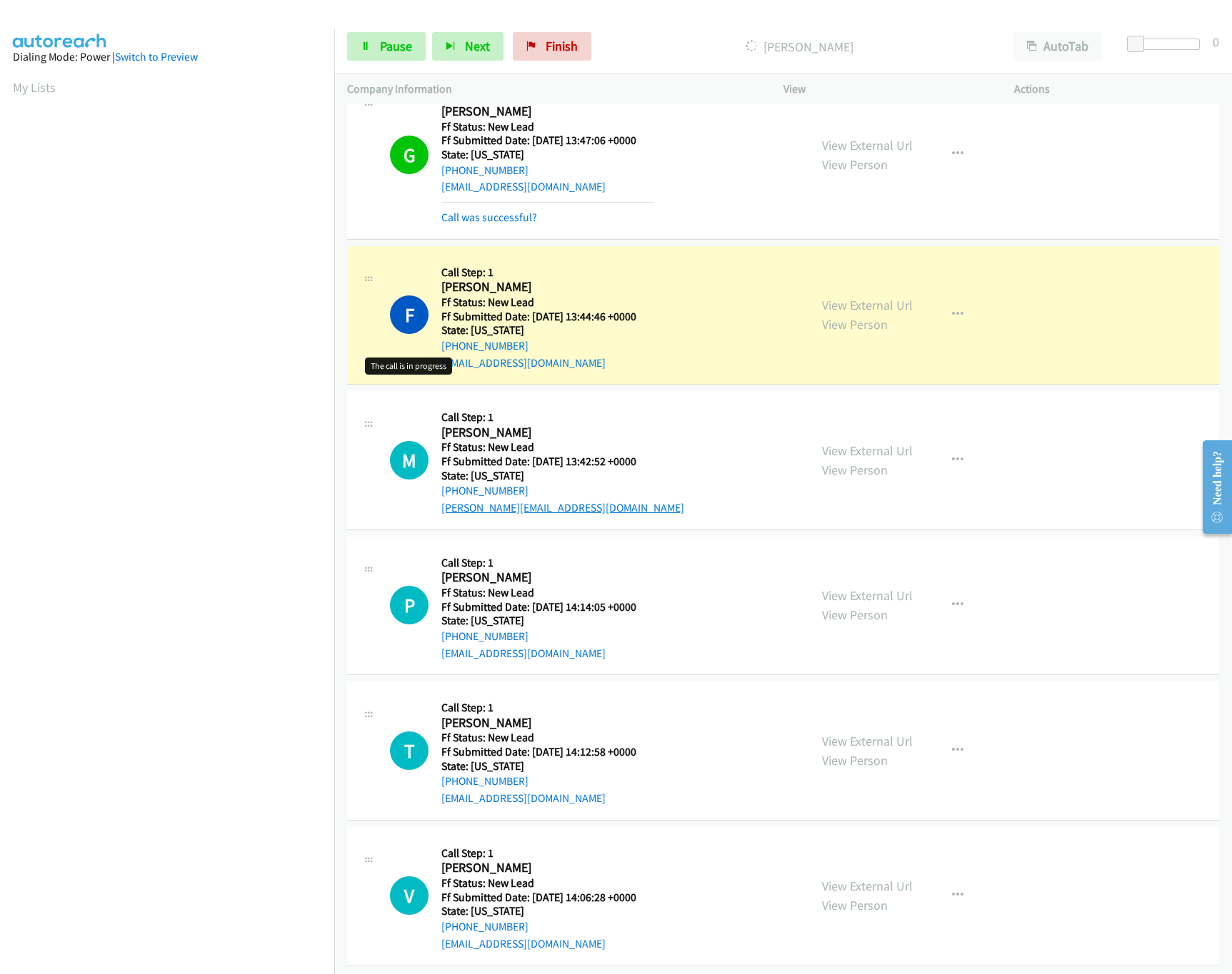
scroll to position [57, 0]
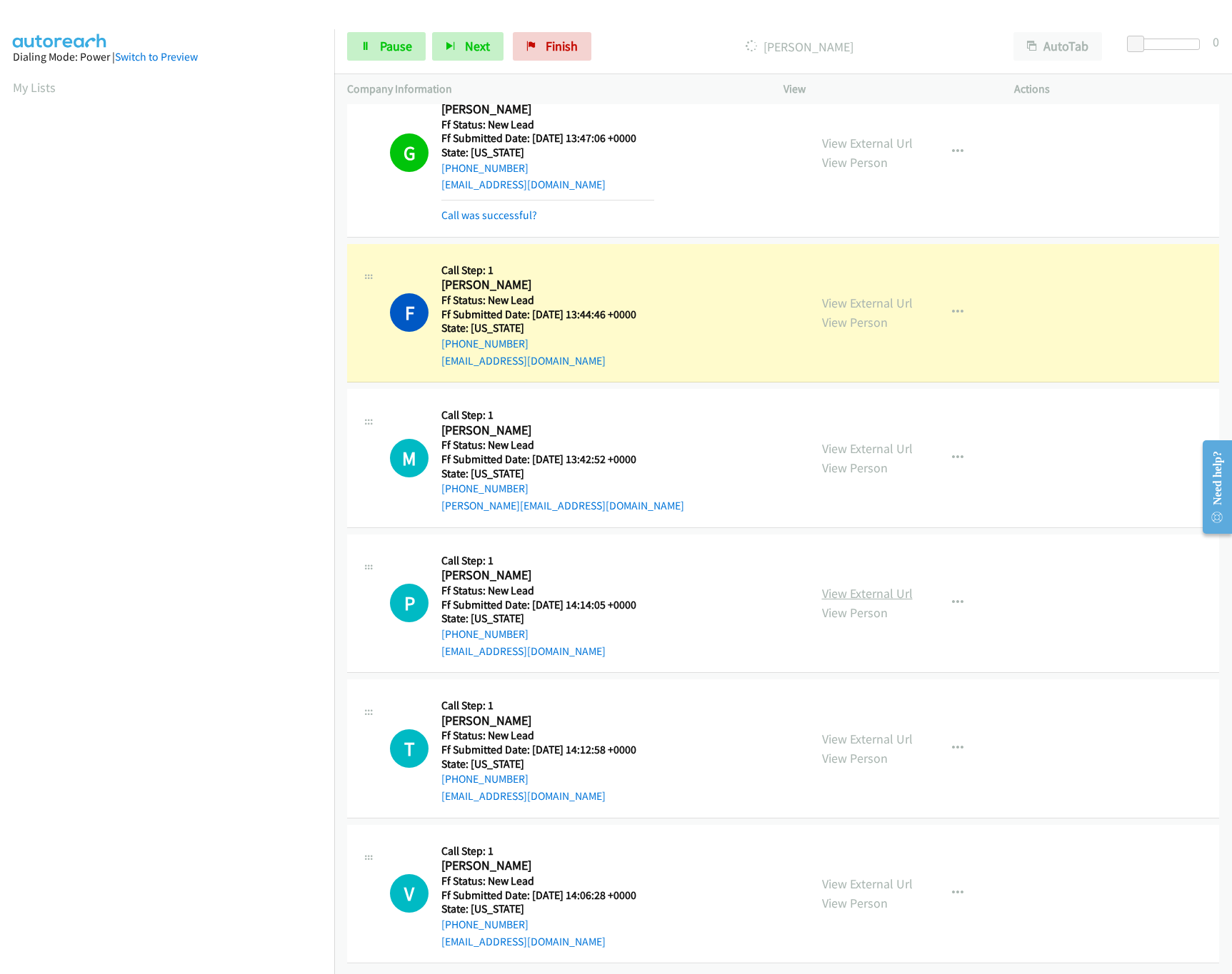
click at [851, 585] on link "View External Url" at bounding box center [867, 593] width 91 height 16
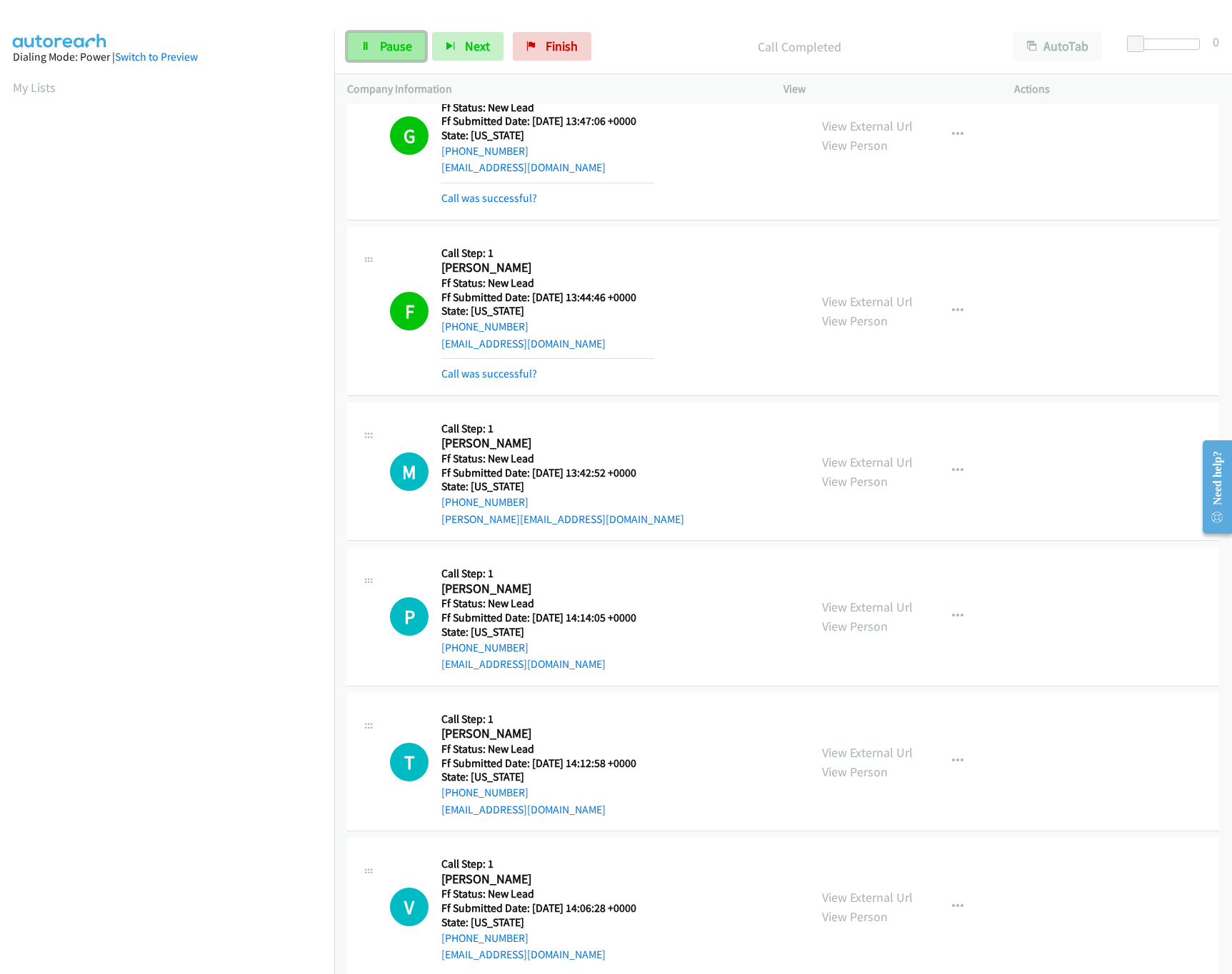
click at [365, 42] on icon at bounding box center [365, 47] width 10 height 10
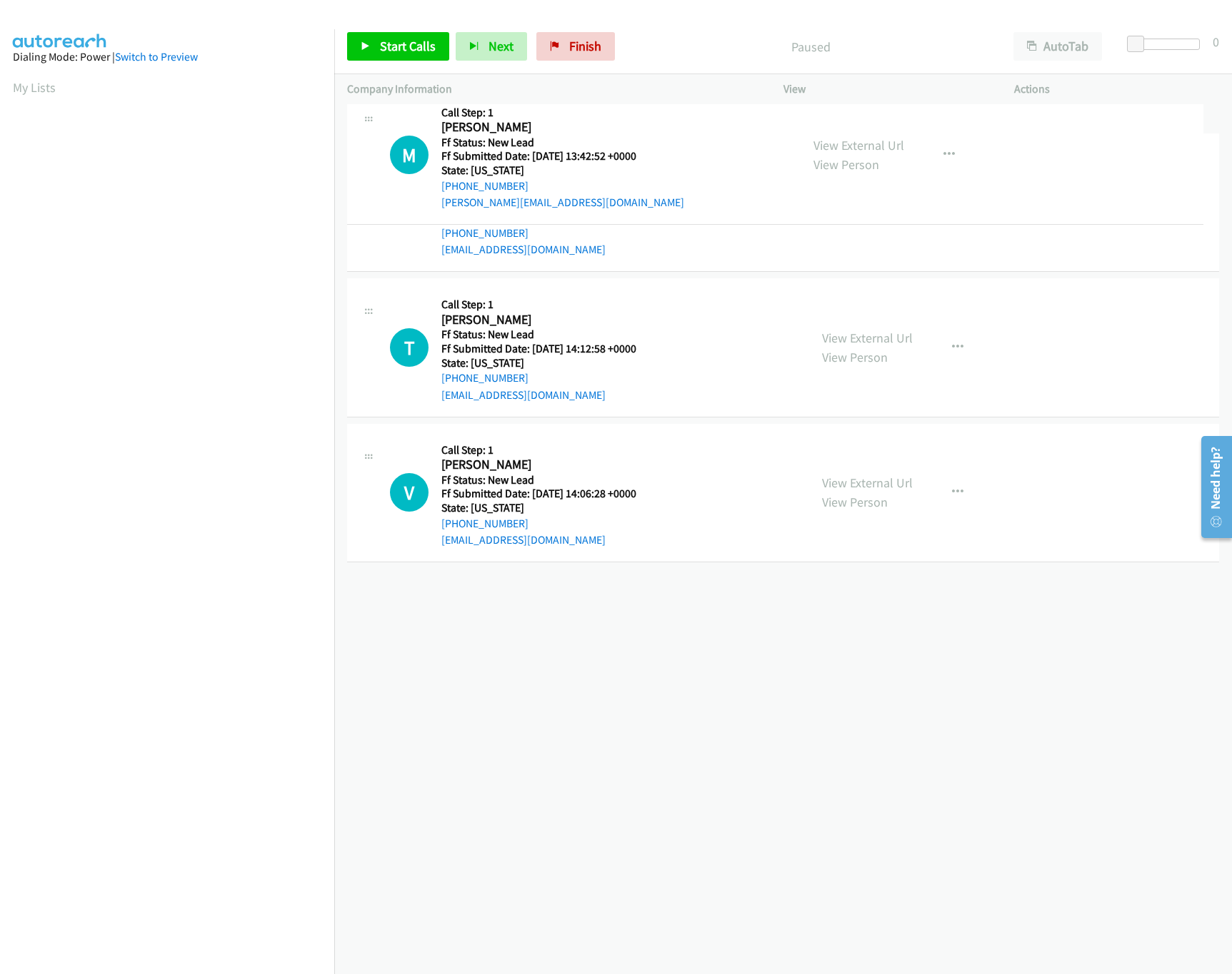
drag, startPoint x: 581, startPoint y: 609, endPoint x: 657, endPoint y: 103, distance: 511.7
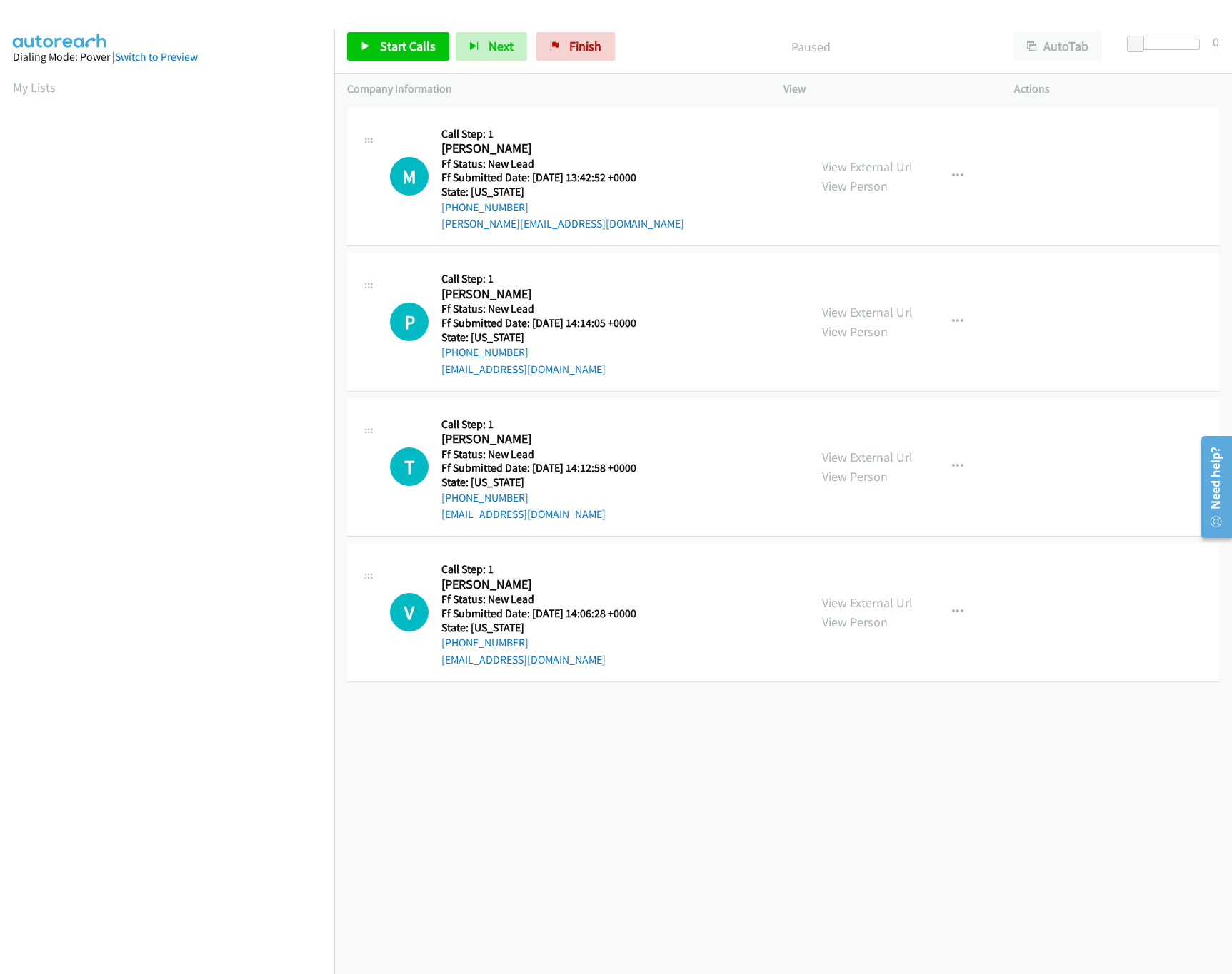
scroll to position [0, 5]
click at [420, 34] on link "Start Calls" at bounding box center [397, 47] width 102 height 29
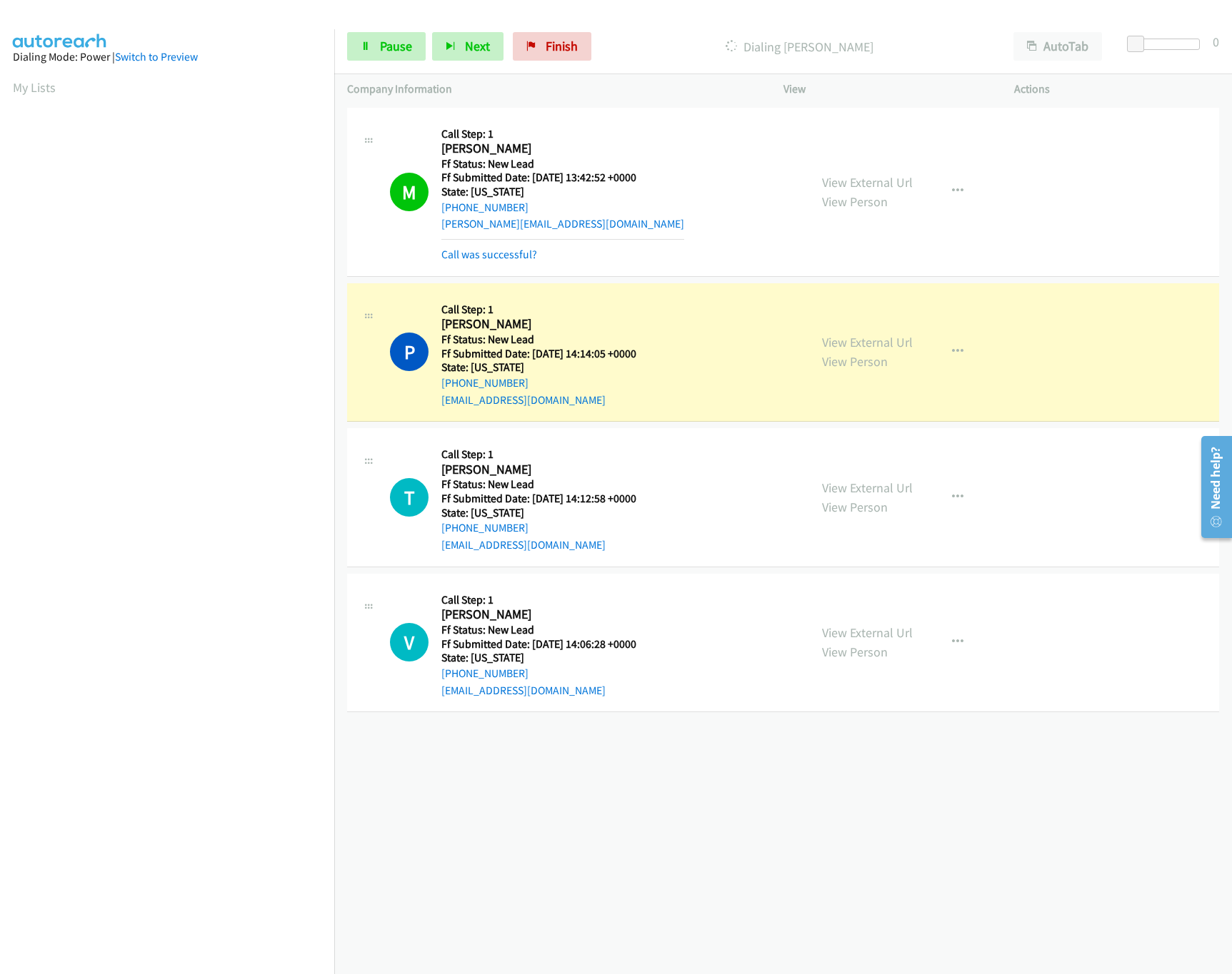
click at [853, 498] on div "View External Url View Person" at bounding box center [867, 497] width 91 height 39
click at [853, 493] on link "View External Url" at bounding box center [867, 488] width 91 height 16
click at [855, 645] on link "View Person" at bounding box center [855, 652] width 66 height 16
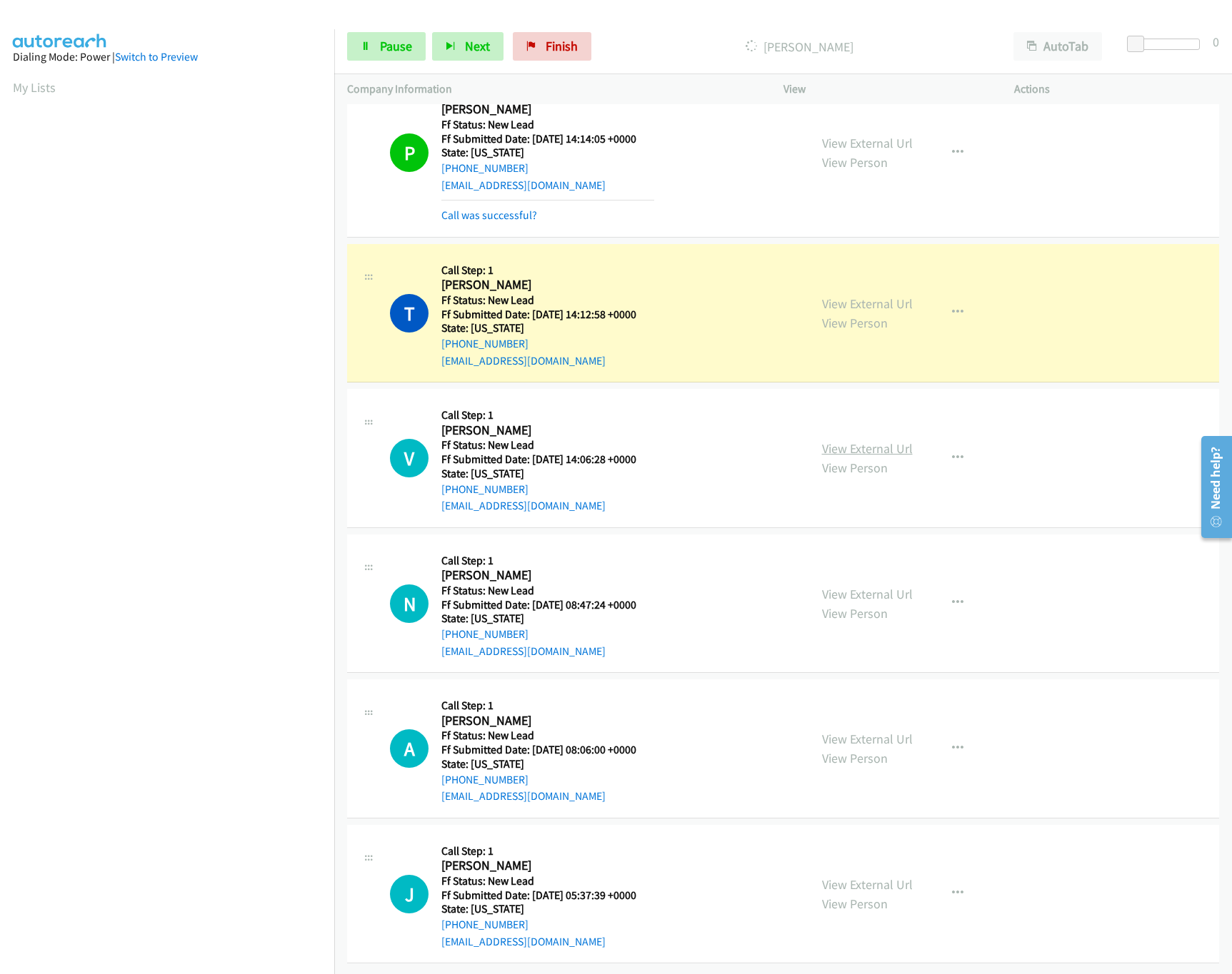
scroll to position [233, 0]
click at [851, 440] on link "View External Url" at bounding box center [867, 448] width 91 height 16
click at [1193, 50] on span at bounding box center [1184, 44] width 17 height 17
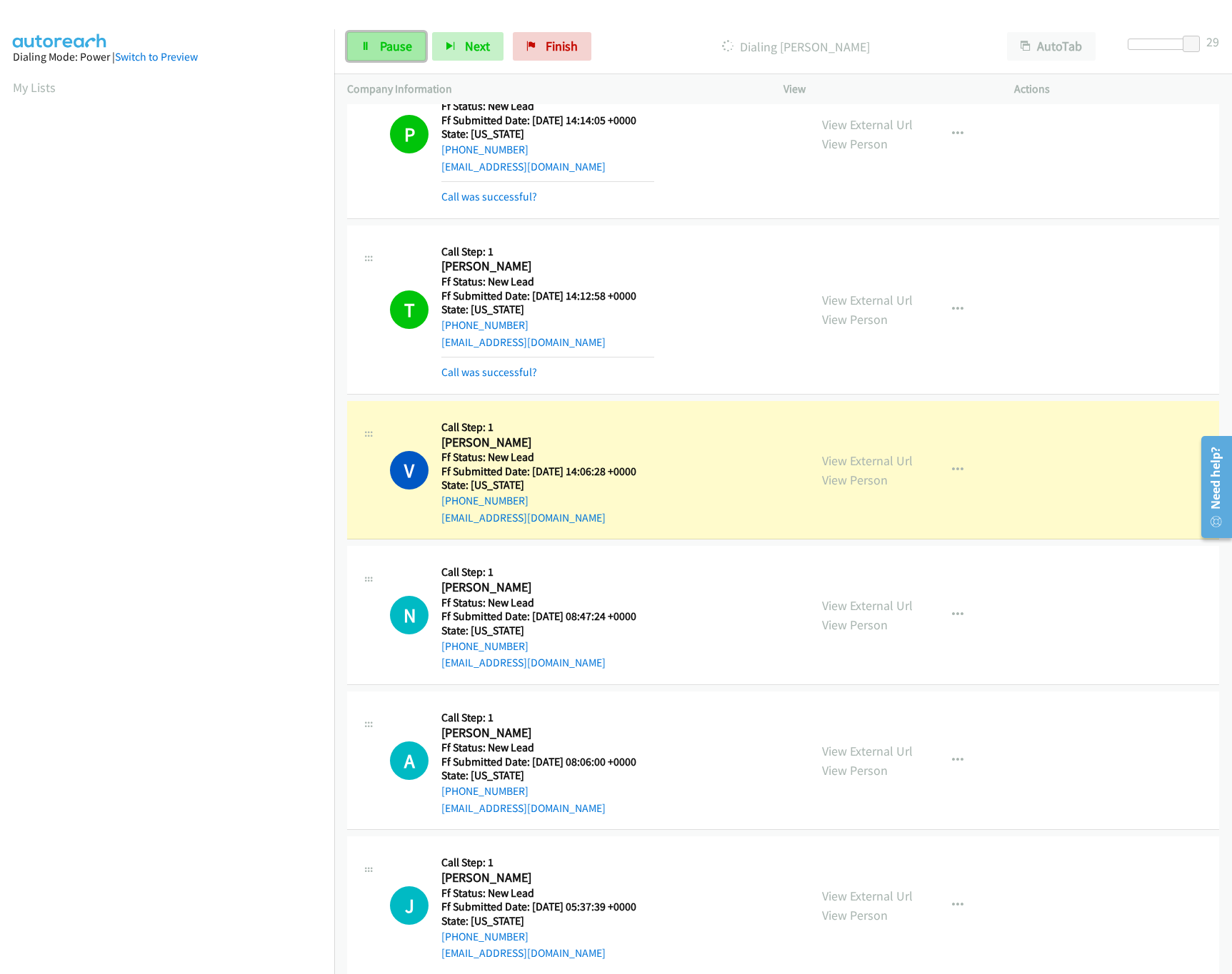
click at [422, 51] on link "Pause" at bounding box center [385, 47] width 78 height 29
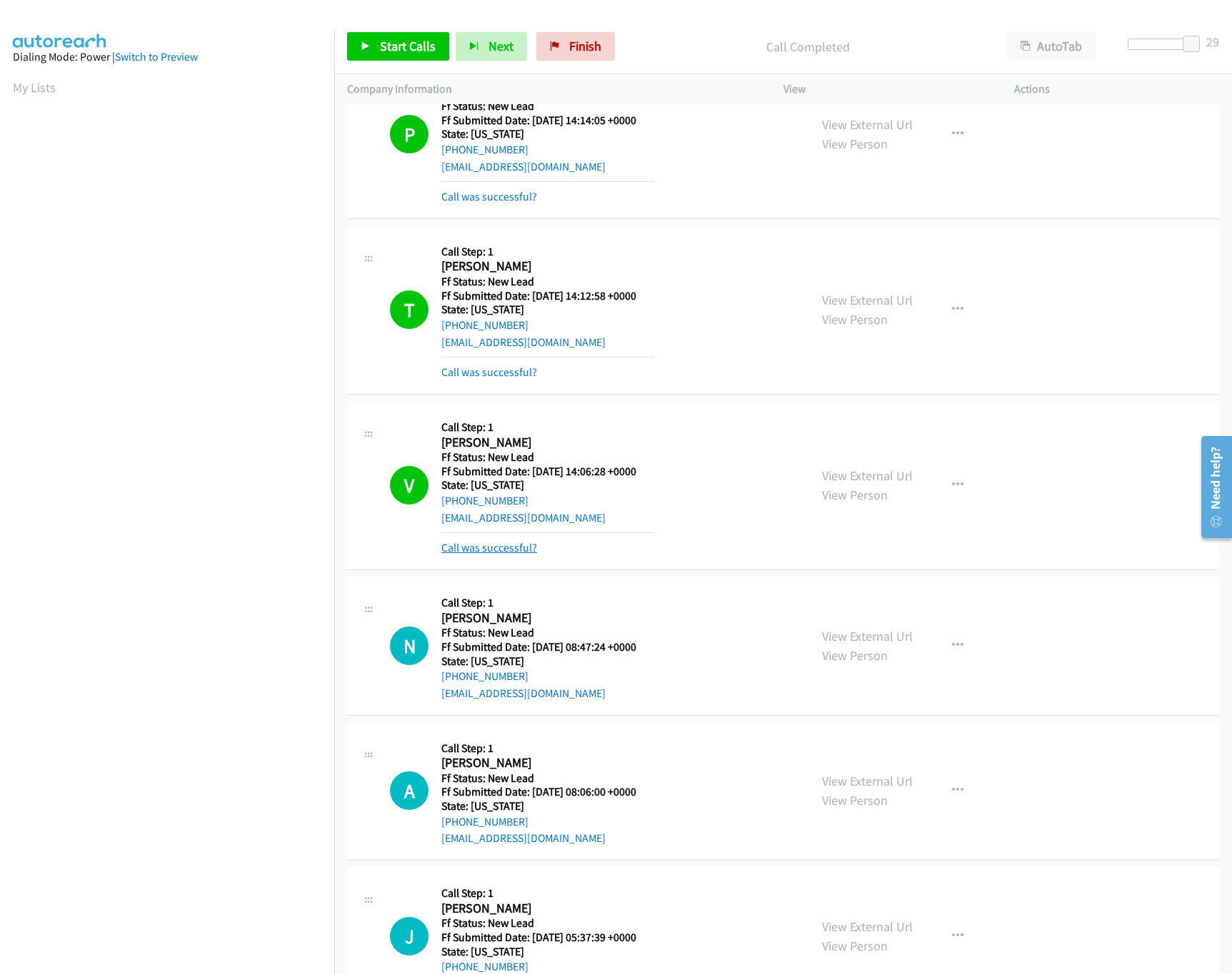
click at [504, 544] on link "Call was successful?" at bounding box center [489, 547] width 95 height 14
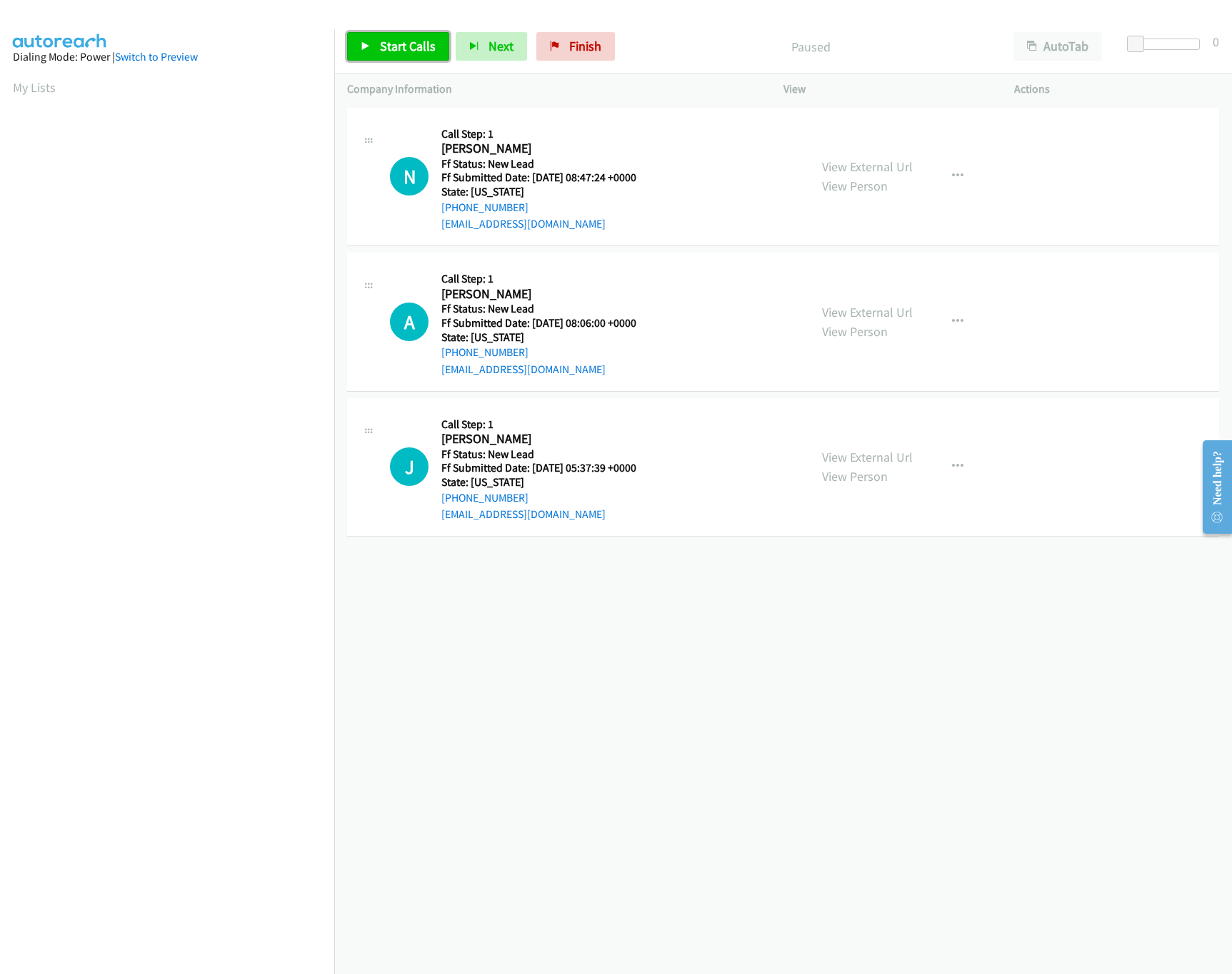
click at [393, 43] on span "Start Calls" at bounding box center [408, 46] width 56 height 16
click at [861, 160] on link "View External Url" at bounding box center [867, 167] width 91 height 16
click at [874, 458] on link "View External Url" at bounding box center [867, 457] width 91 height 16
click at [890, 319] on link "View External Url" at bounding box center [867, 312] width 91 height 16
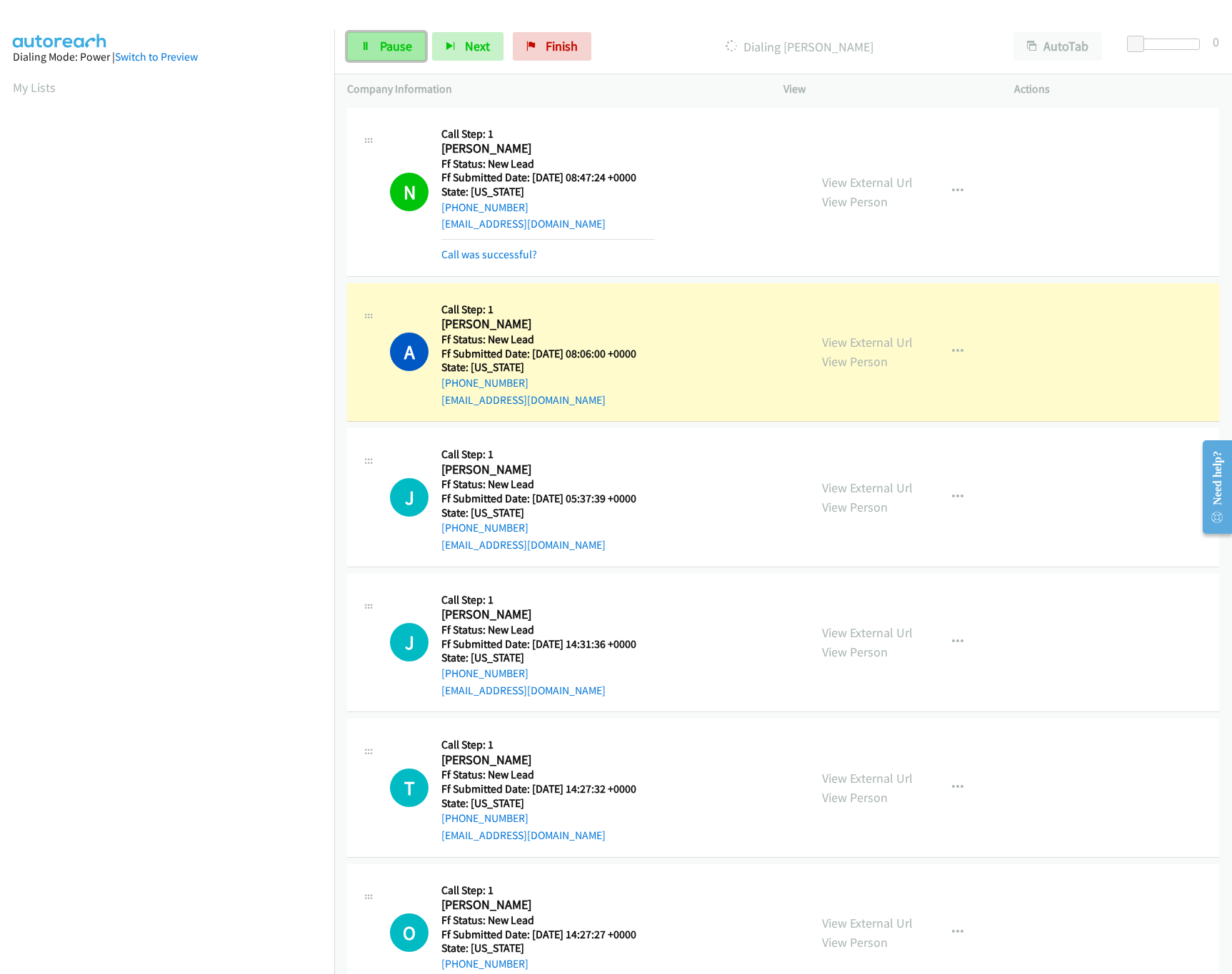
click at [394, 41] on span "Pause" at bounding box center [396, 46] width 32 height 16
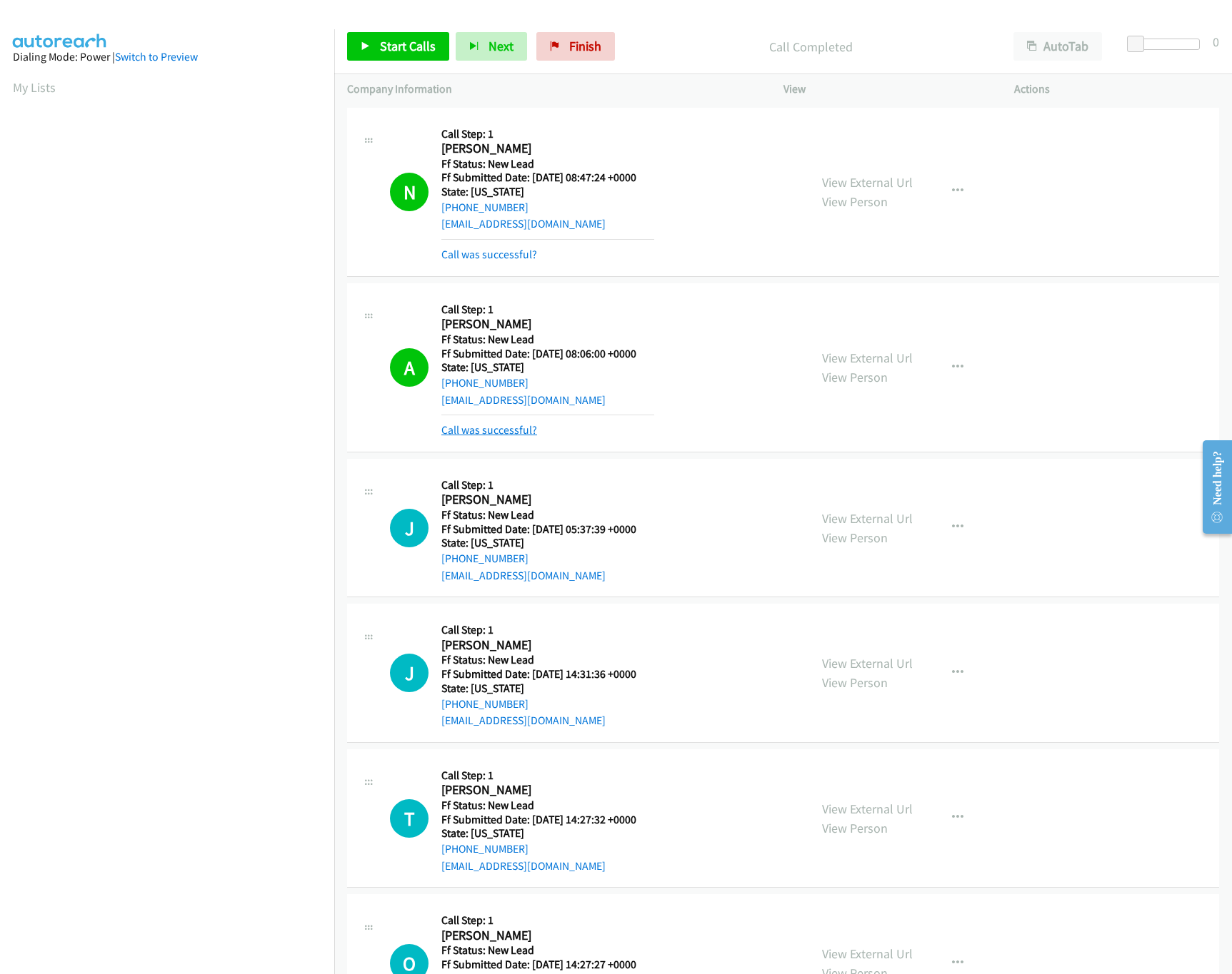
click at [494, 428] on link "Call was successful?" at bounding box center [489, 429] width 95 height 14
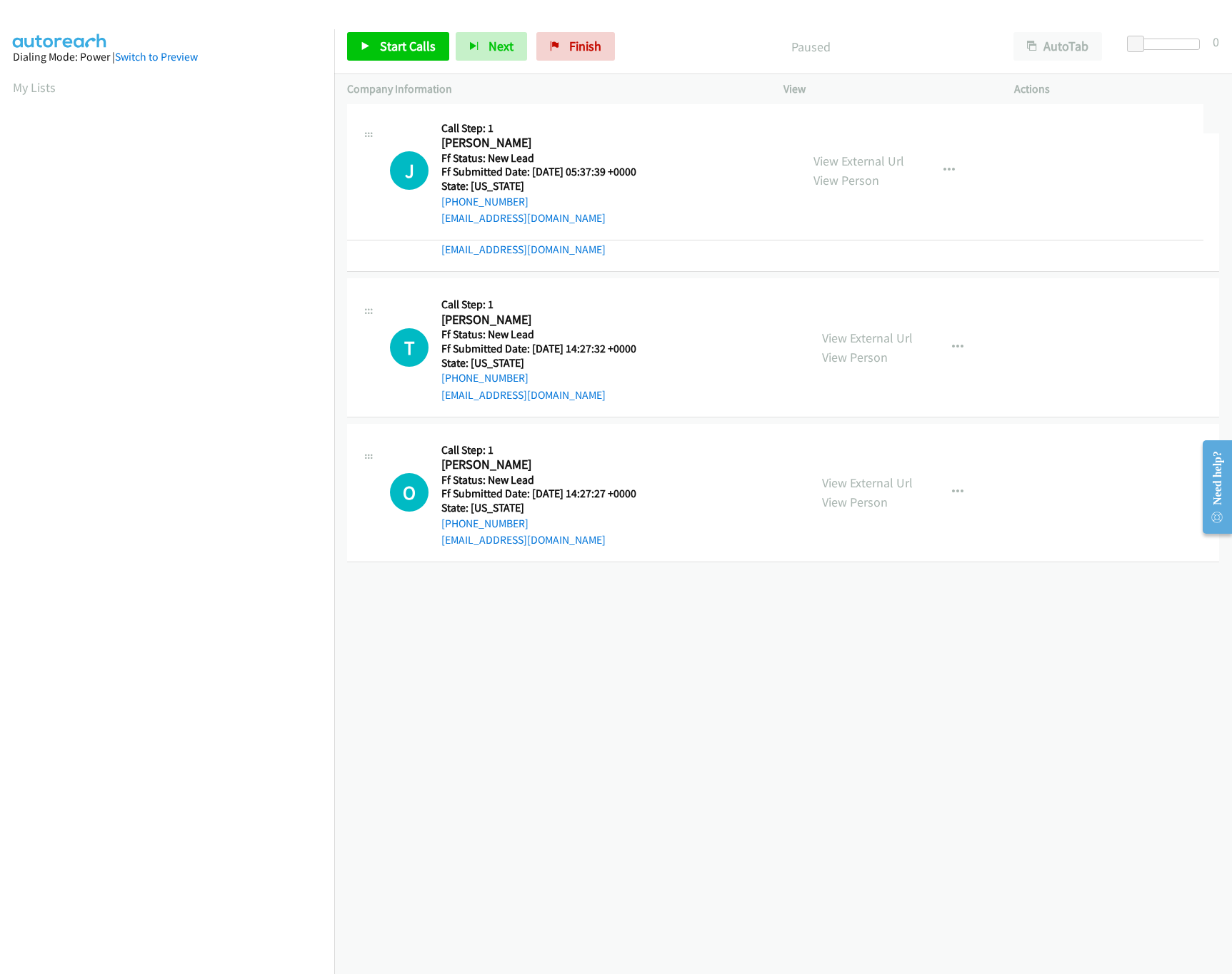
drag, startPoint x: 556, startPoint y: 600, endPoint x: 587, endPoint y: 157, distance: 444.1
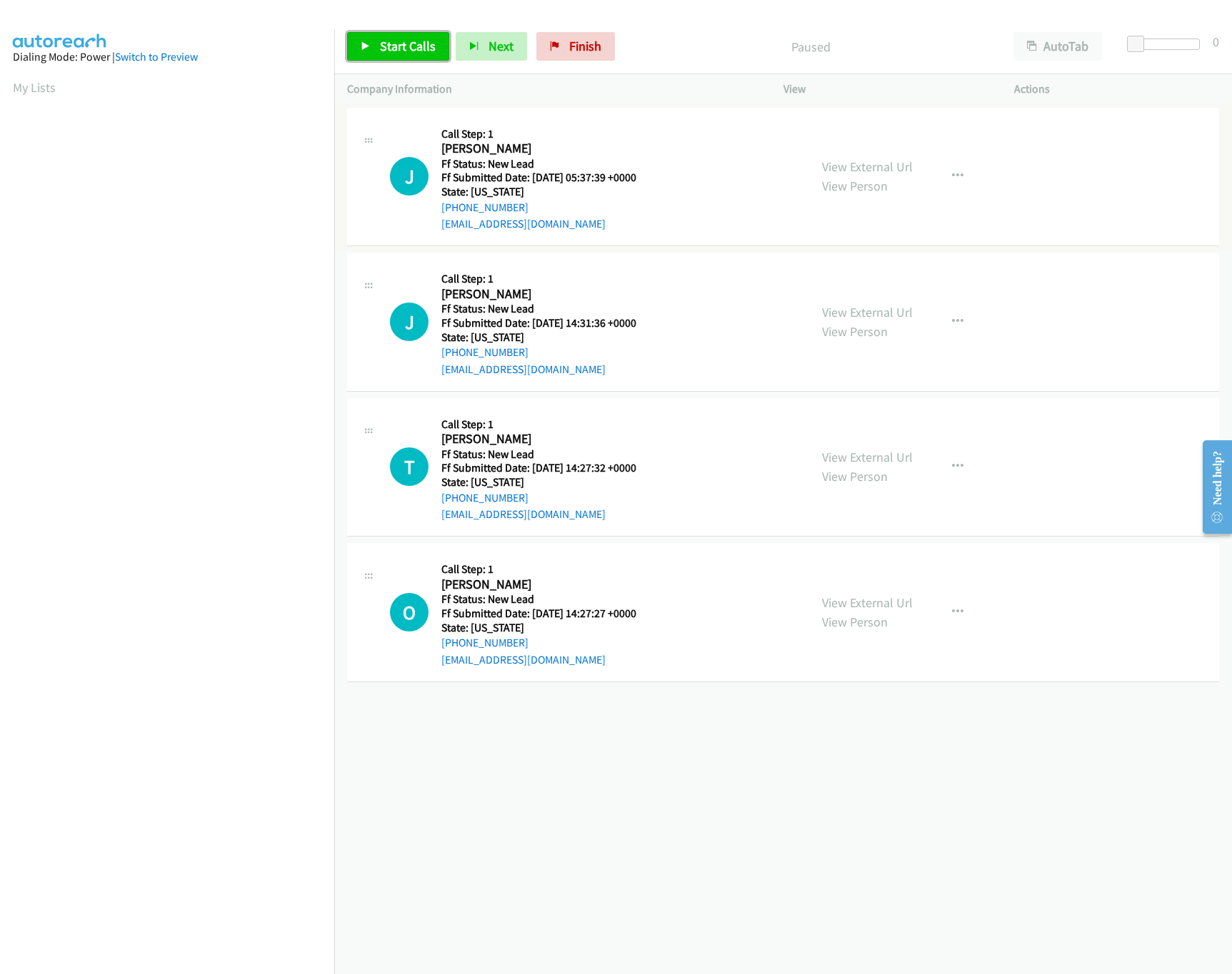
click at [368, 56] on link "Start Calls" at bounding box center [397, 47] width 102 height 29
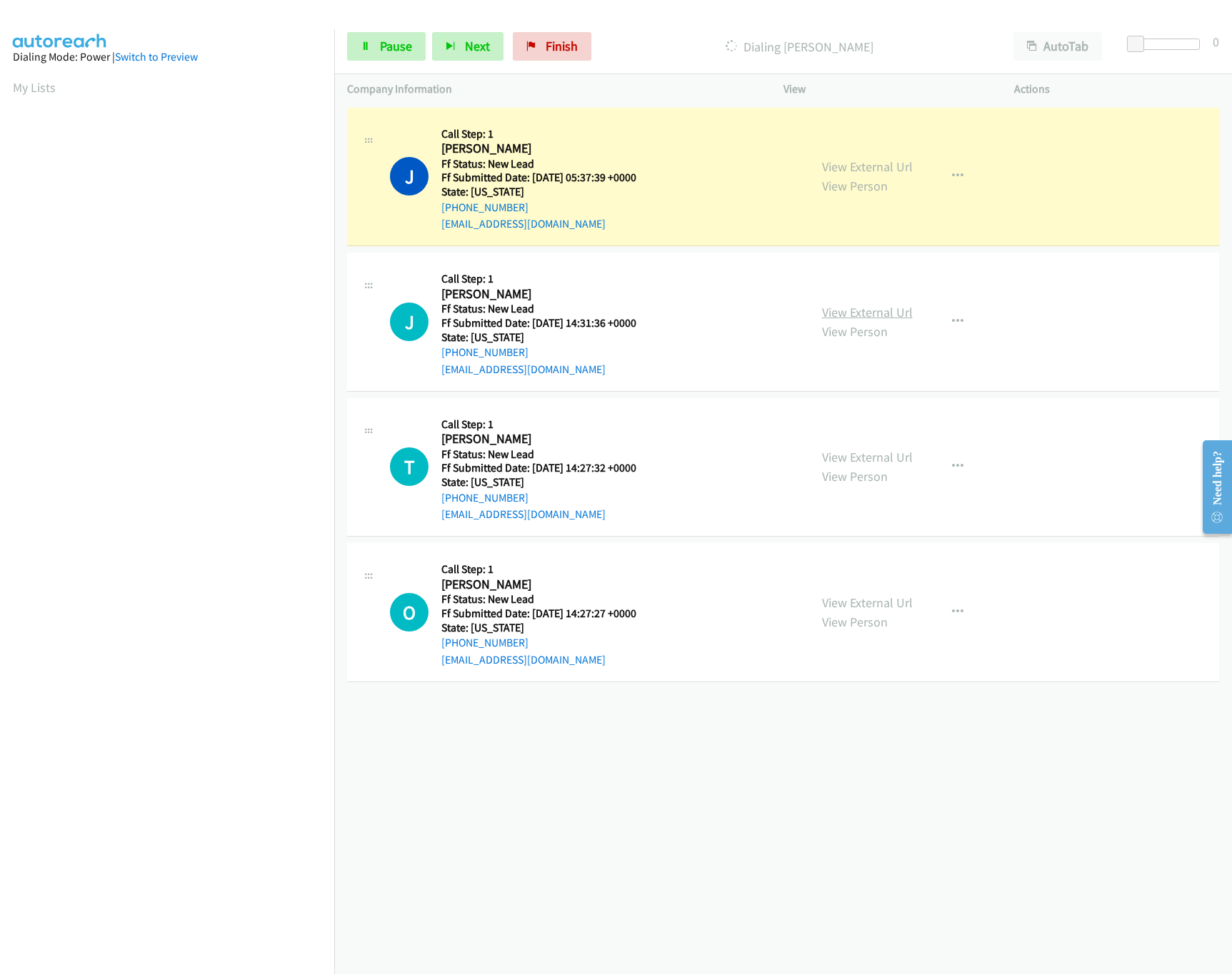
click at [856, 311] on link "View External Url" at bounding box center [867, 312] width 91 height 16
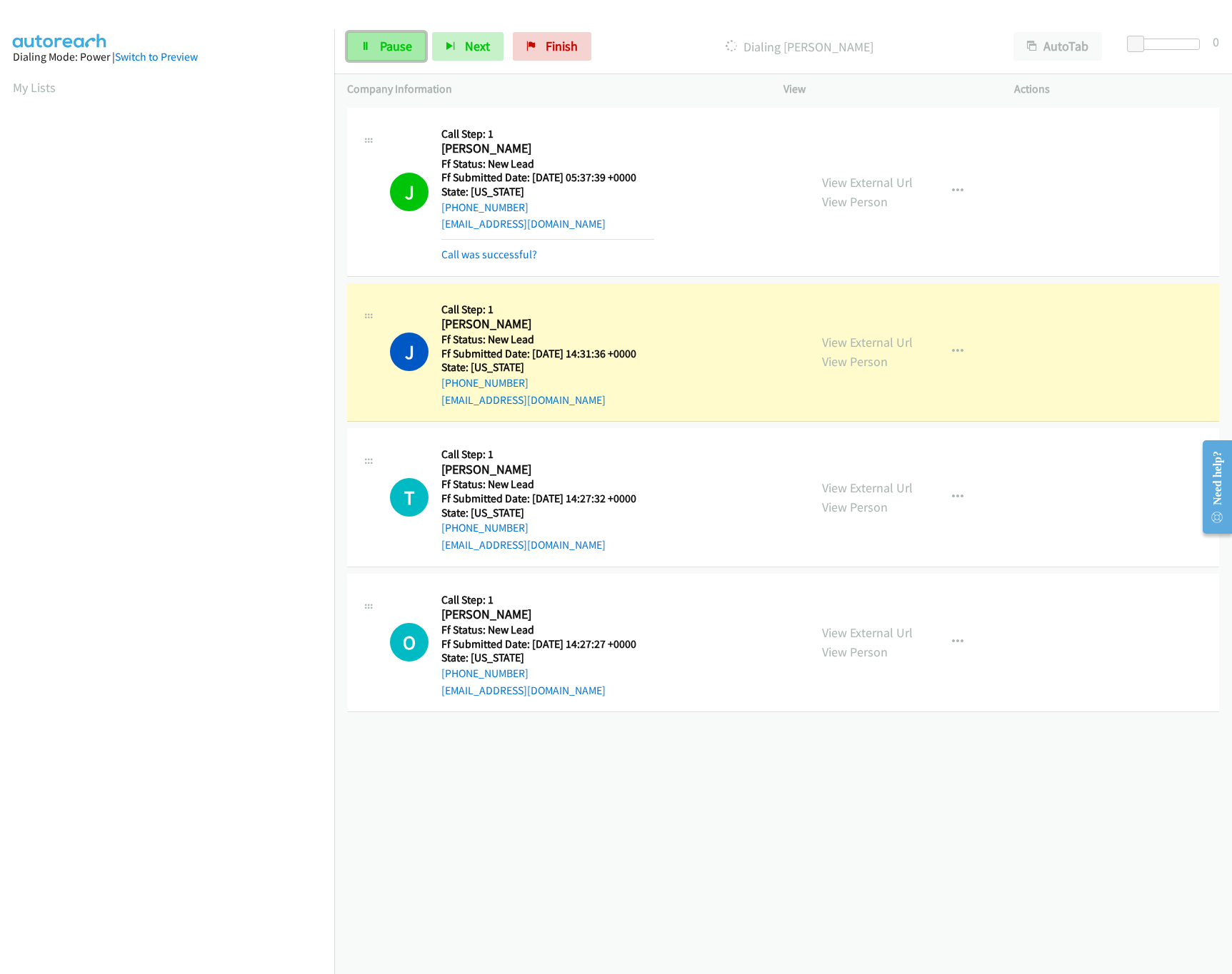
click at [376, 35] on link "Pause" at bounding box center [385, 47] width 78 height 29
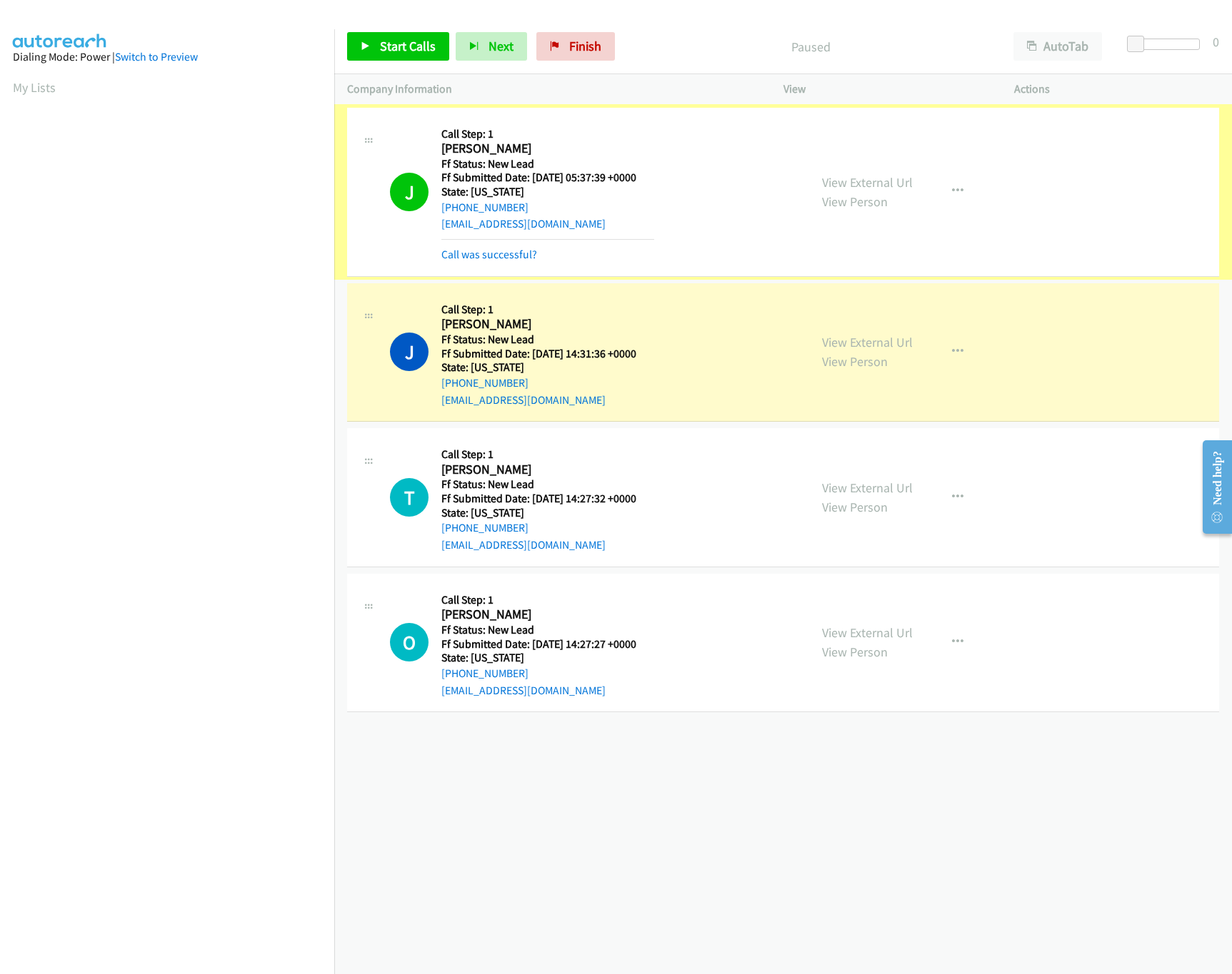
click at [825, 178] on link "View External Url" at bounding box center [867, 182] width 91 height 16
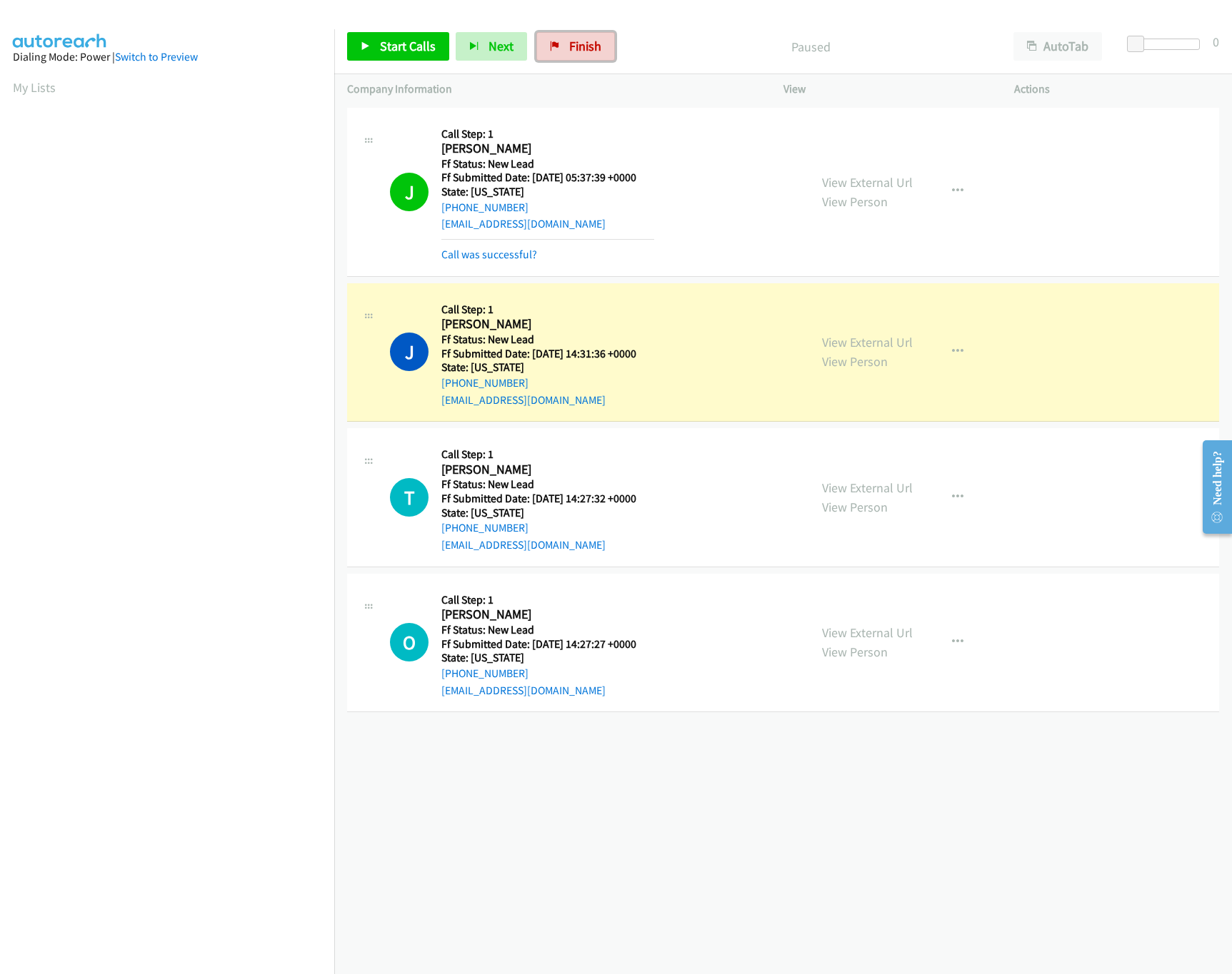
drag, startPoint x: 608, startPoint y: 40, endPoint x: 769, endPoint y: 80, distance: 165.9
click at [608, 40] on link "Finish" at bounding box center [575, 47] width 78 height 29
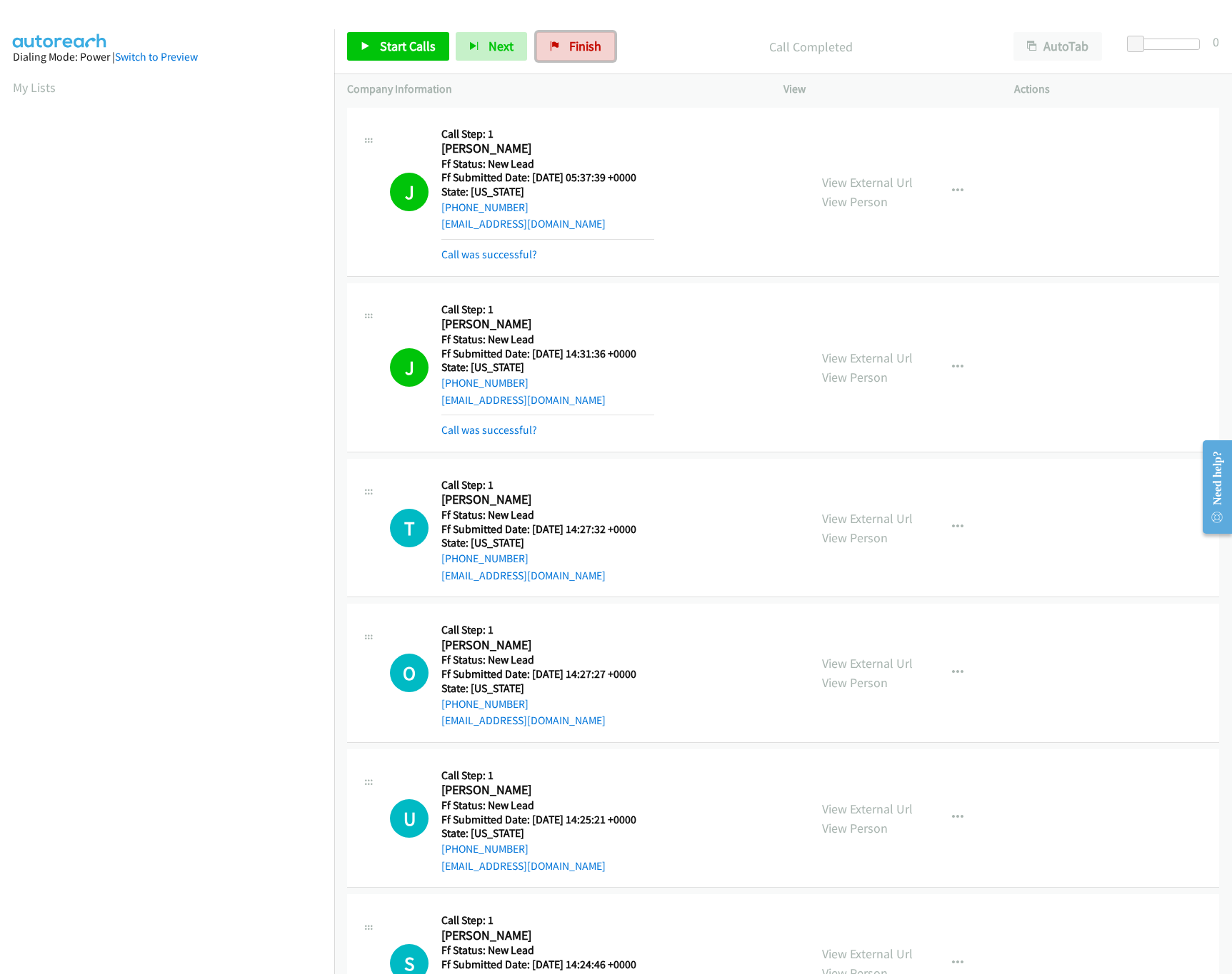
drag, startPoint x: 598, startPoint y: 60, endPoint x: 711, endPoint y: 80, distance: 114.8
click at [598, 60] on link "Finish" at bounding box center [575, 47] width 78 height 29
